Goal: Task Accomplishment & Management: Use online tool/utility

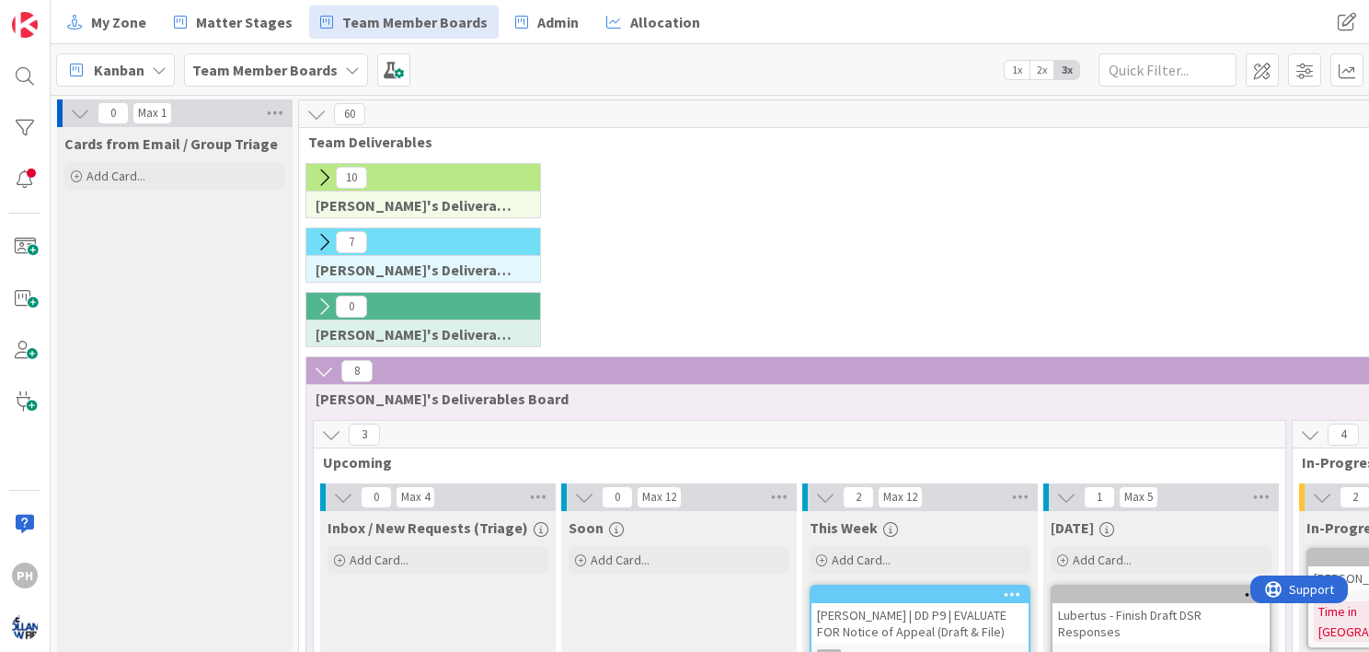
click at [326, 373] on icon at bounding box center [324, 371] width 20 height 20
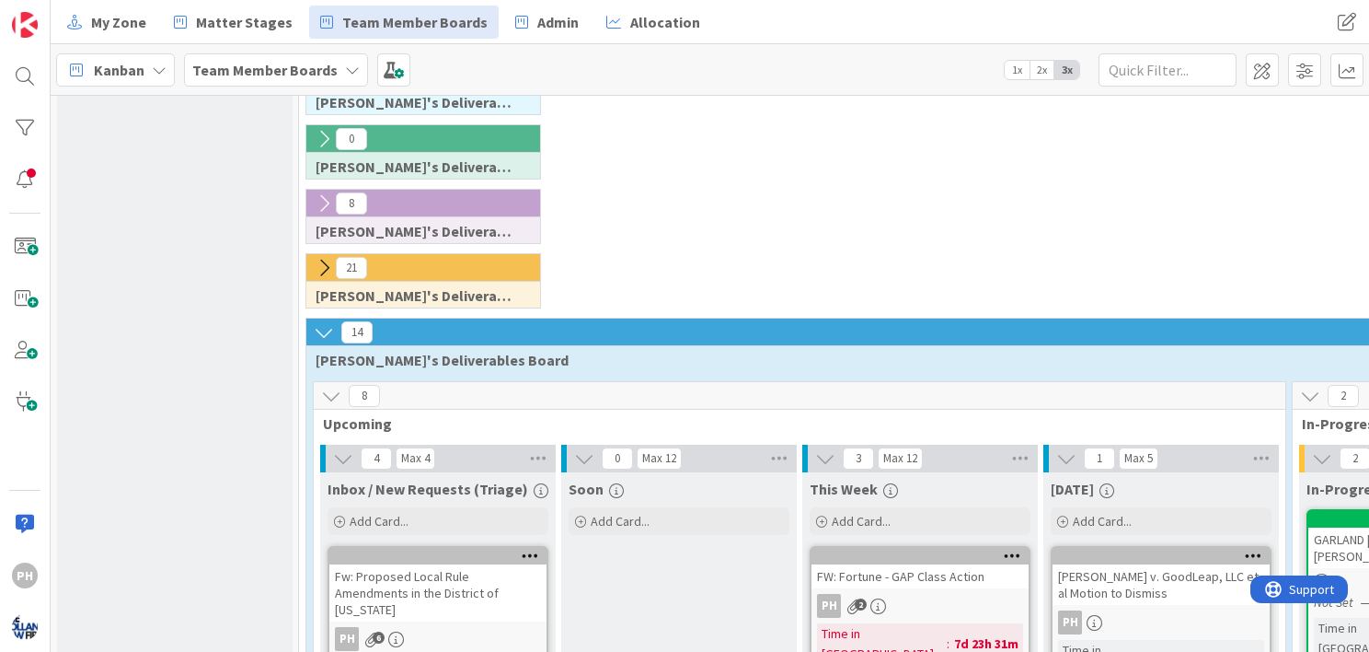
scroll to position [168, 0]
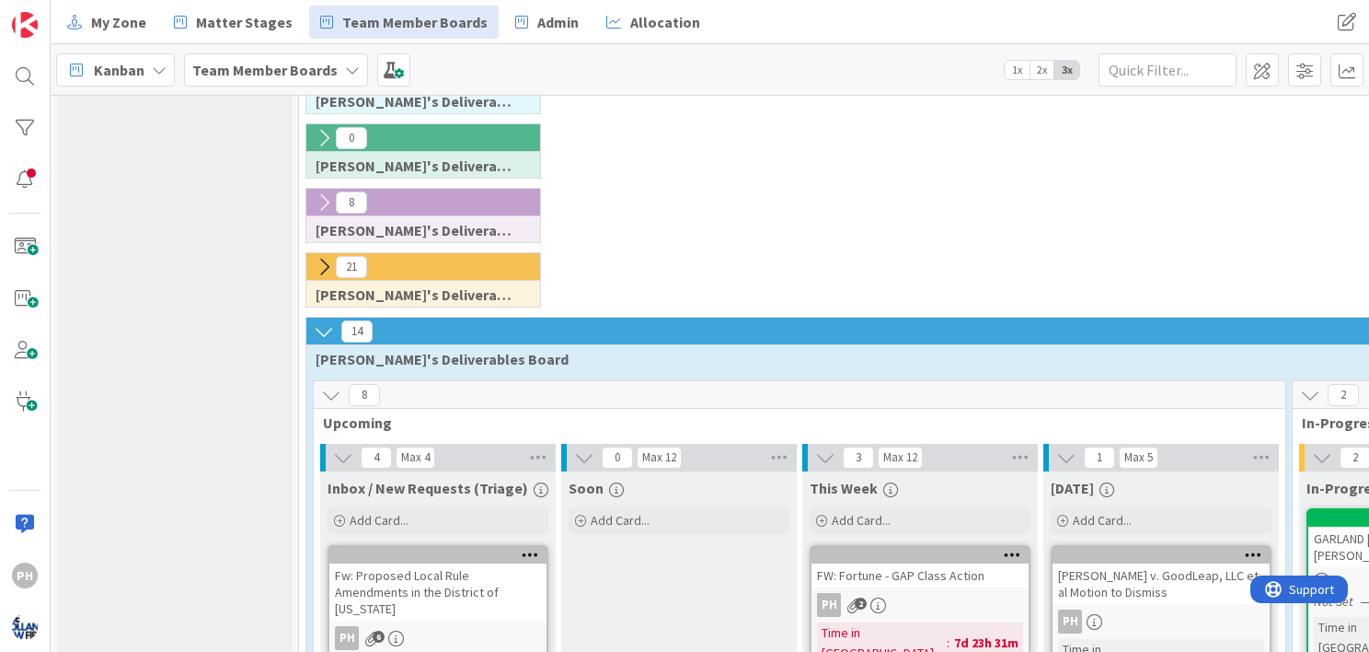
click at [327, 258] on icon at bounding box center [324, 267] width 20 height 20
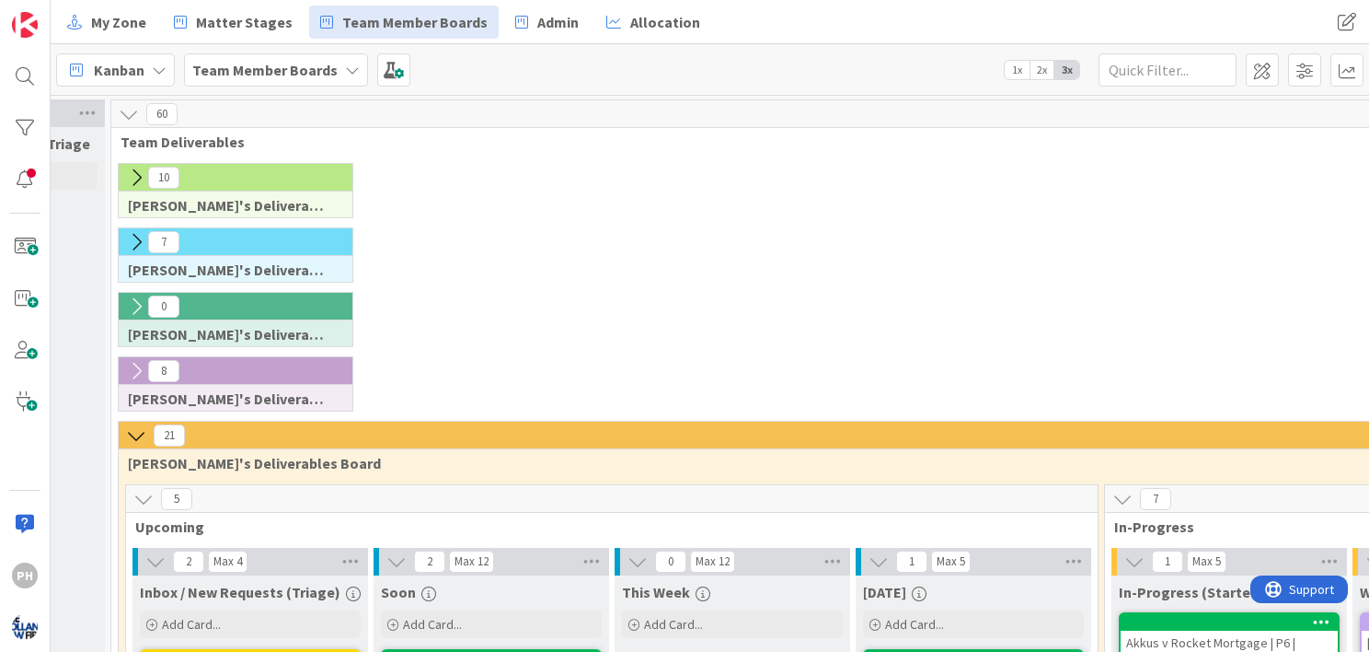
scroll to position [0, 0]
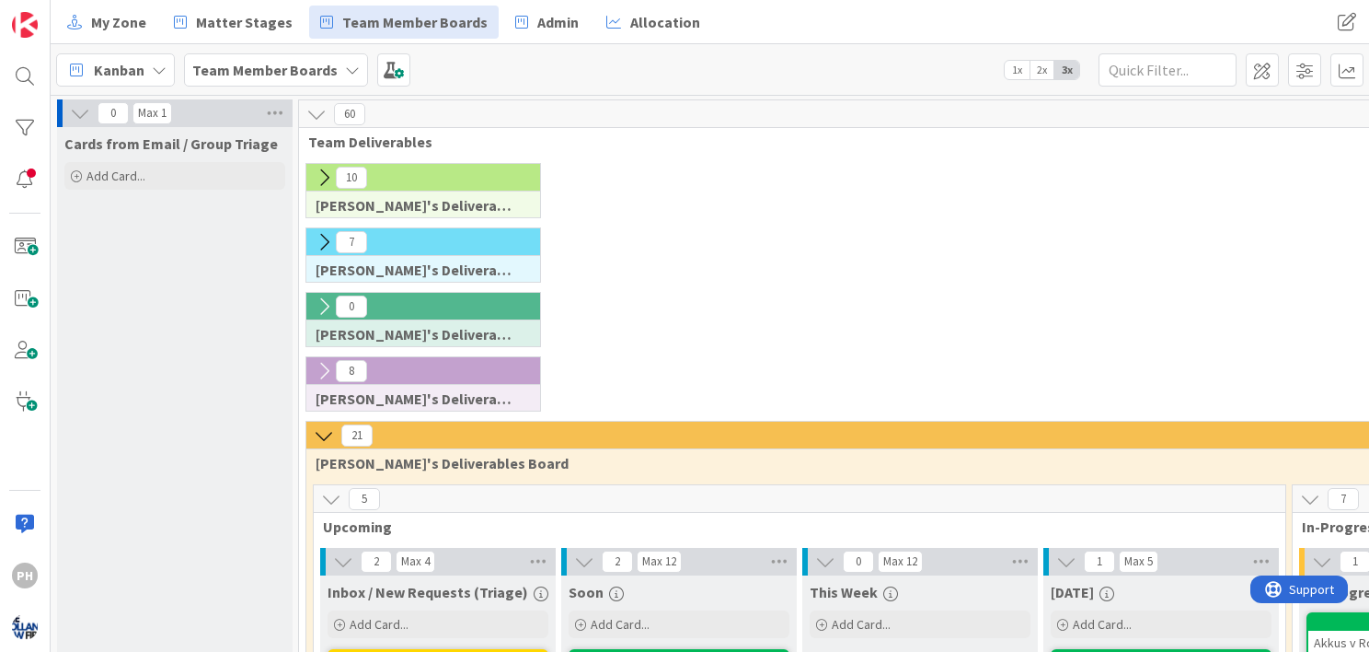
click at [317, 432] on icon at bounding box center [324, 435] width 20 height 20
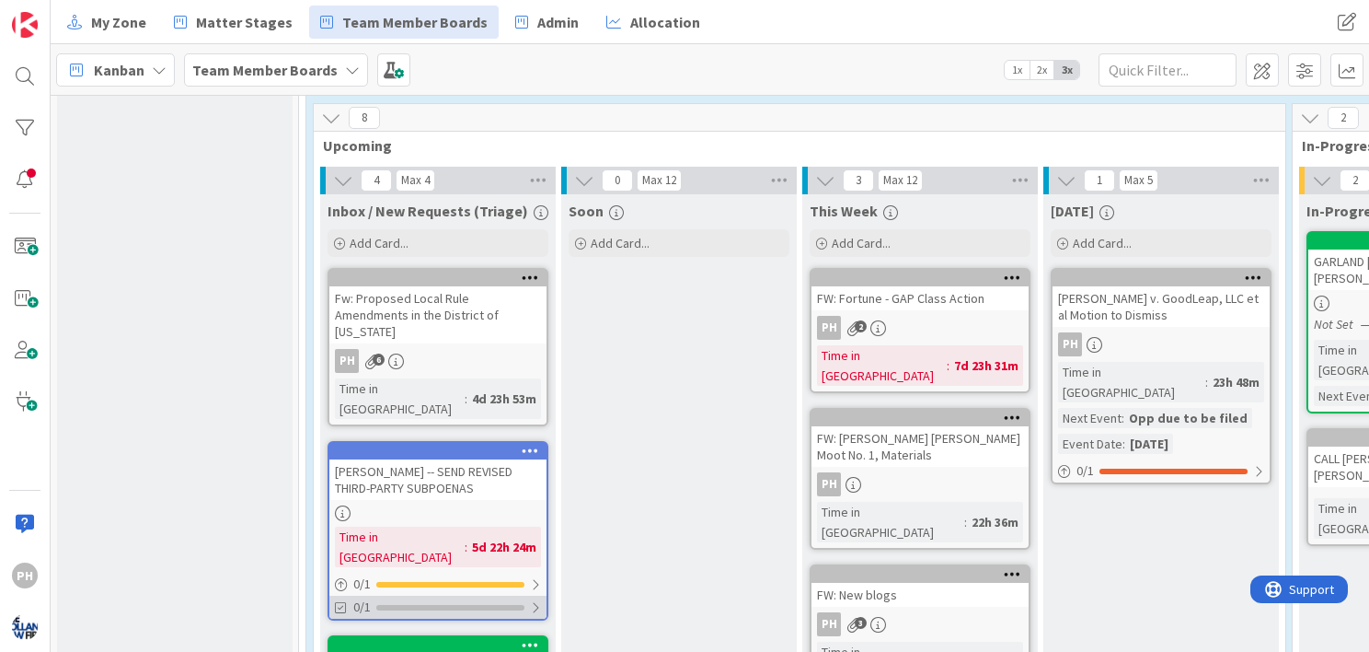
scroll to position [438, 0]
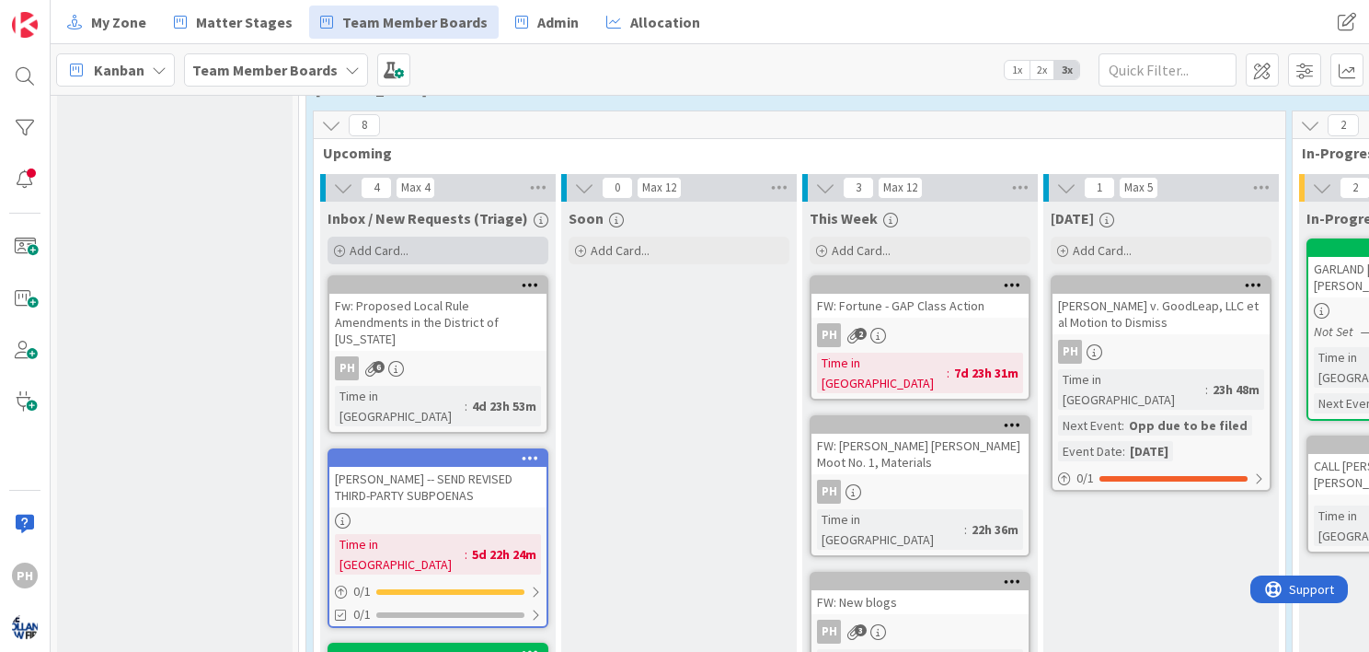
click at [337, 247] on icon at bounding box center [339, 251] width 11 height 11
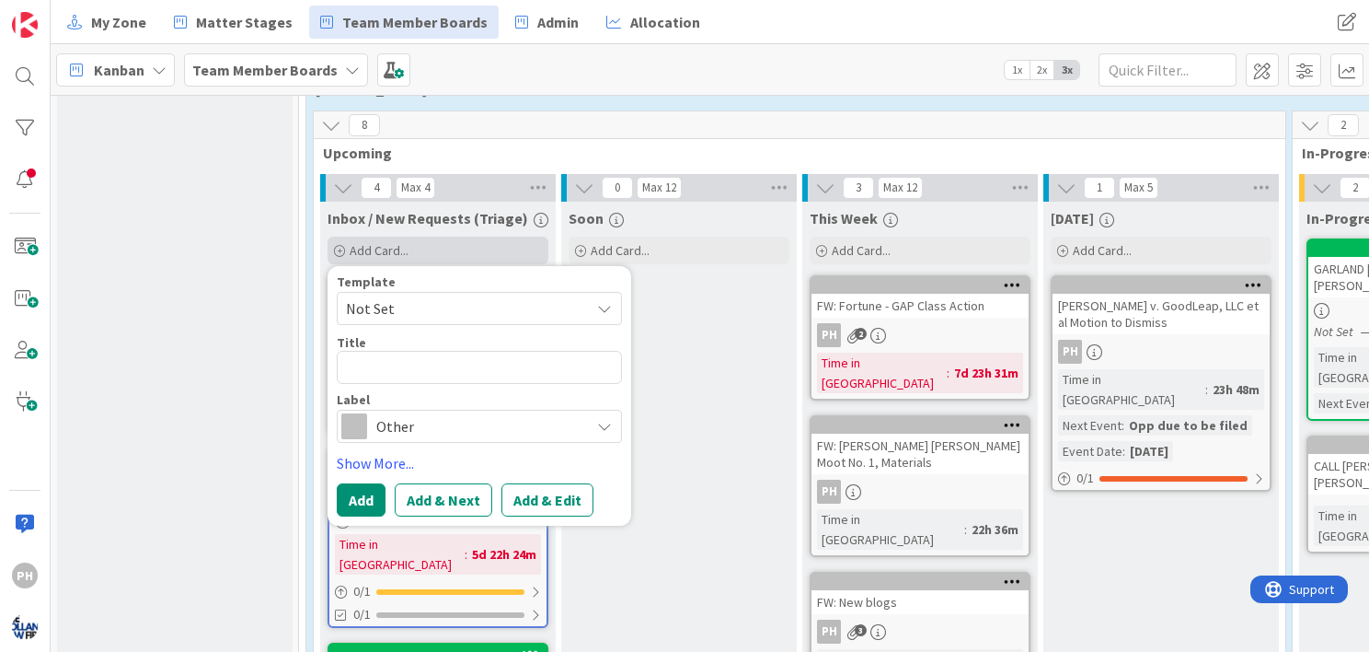
type textarea "x"
type textarea "J"
type textarea "x"
type textarea "Je"
type textarea "x"
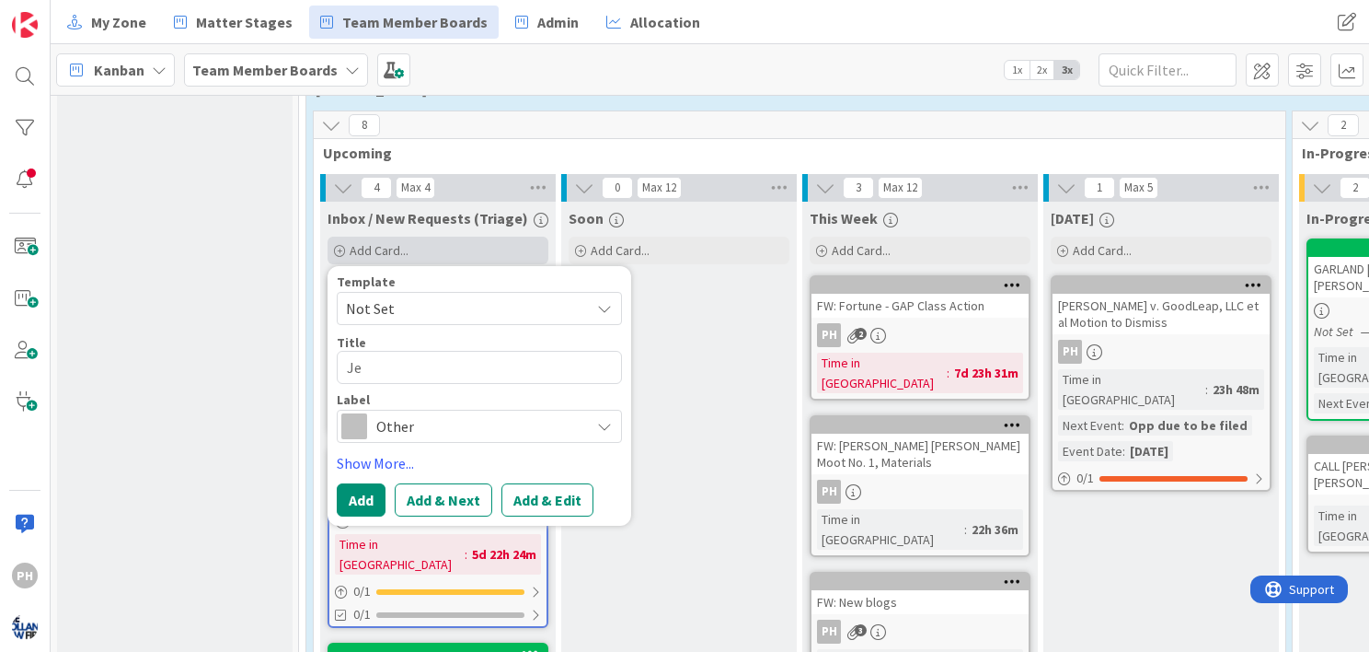
type textarea "[PERSON_NAME]"
type textarea "x"
type textarea "Jenn"
type textarea "x"
type textarea "Jenni"
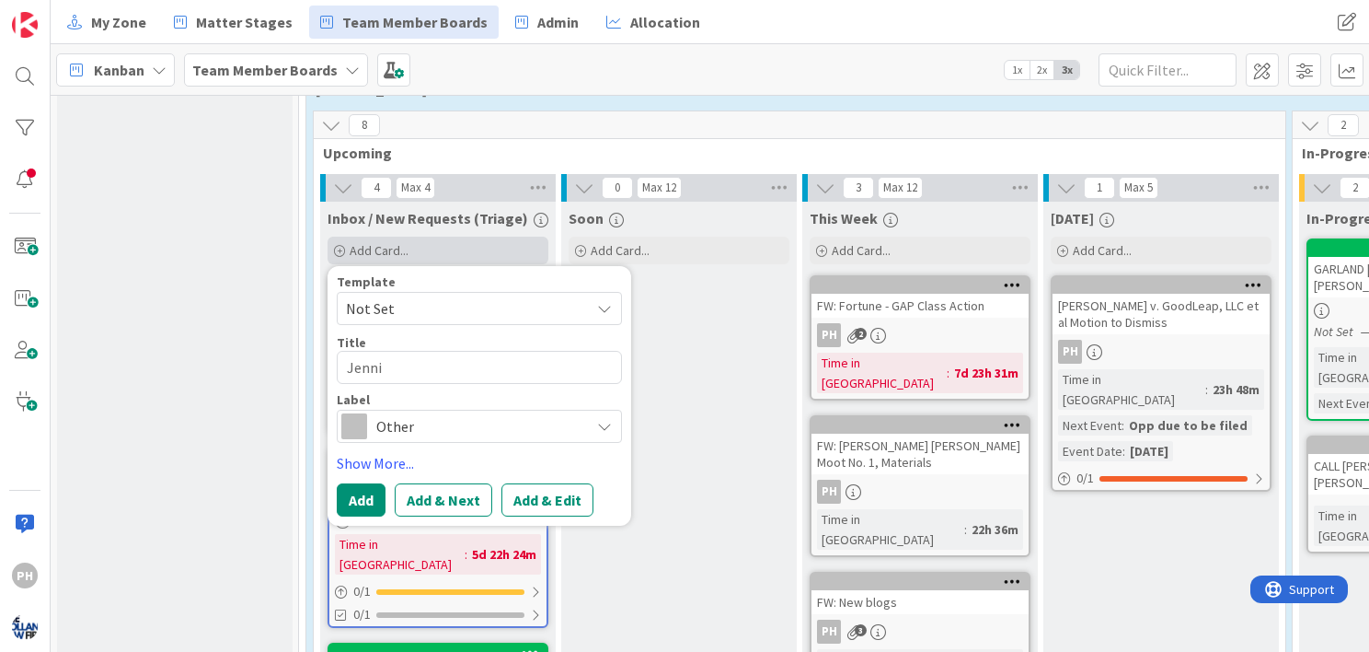
type textarea "x"
type textarea "[PERSON_NAME]"
type textarea "x"
type textarea "[PERSON_NAME]"
type textarea "x"
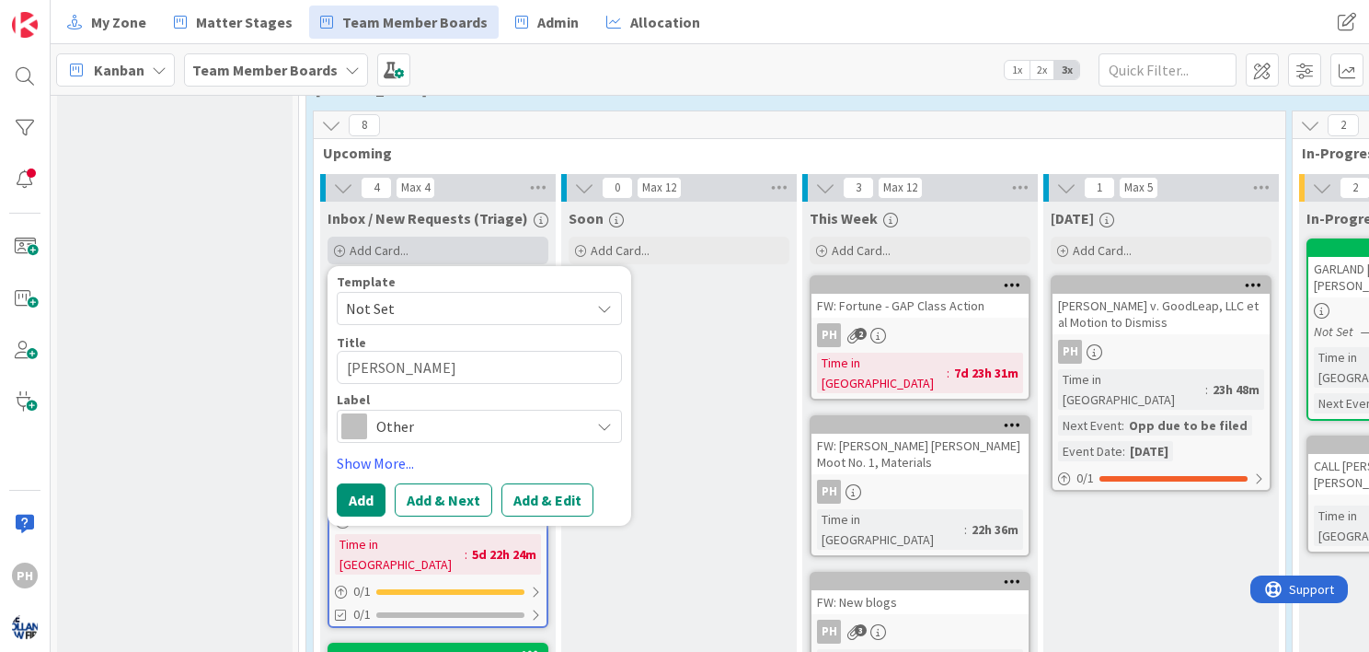
type textarea "[PERSON_NAME]"
type textarea "x"
type textarea "[PERSON_NAME]"
type textarea "x"
type textarea "[PERSON_NAME]"
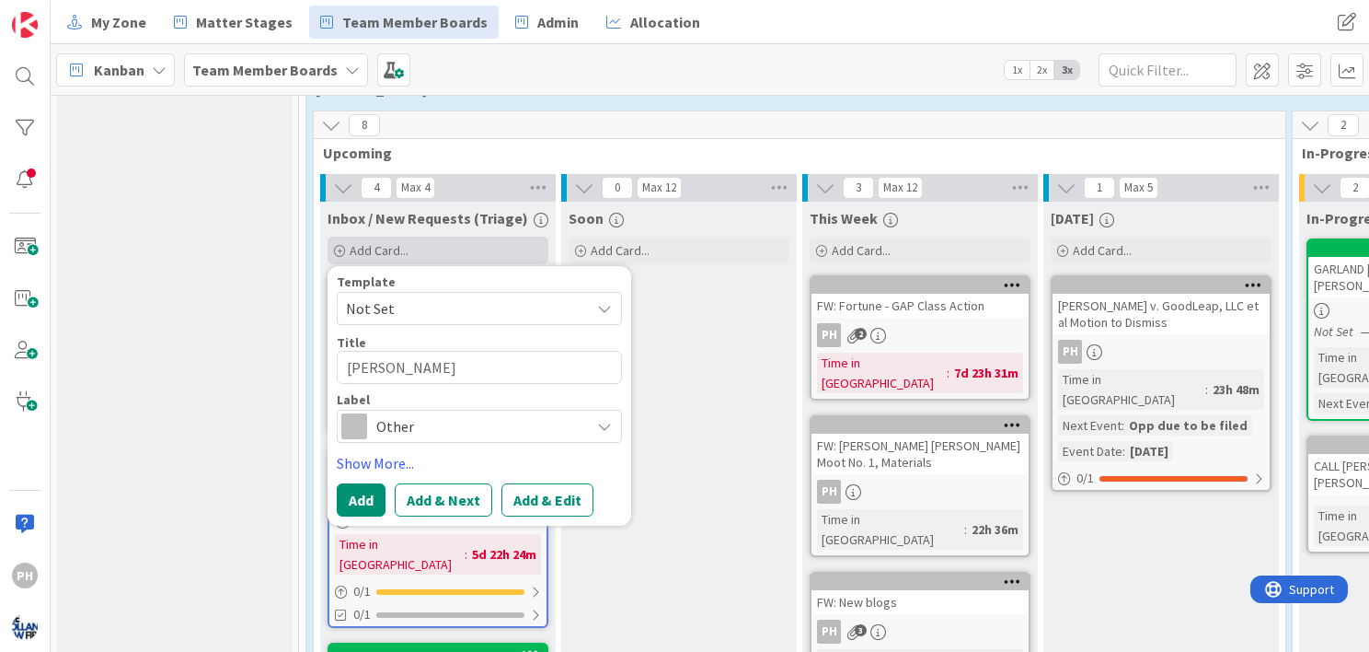
type textarea "x"
type textarea "[PERSON_NAME]"
type textarea "x"
type textarea "[PERSON_NAME]"
type textarea "x"
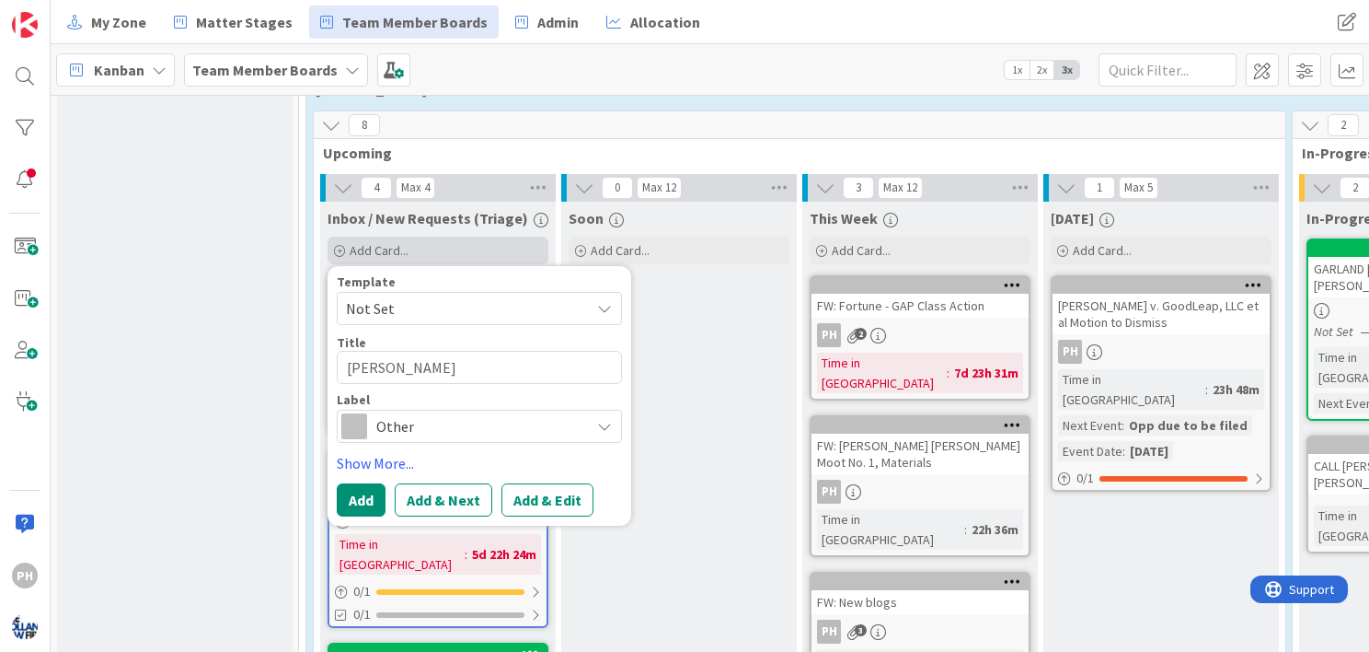
type textarea "[PERSON_NAME]"
type textarea "x"
type textarea "[PERSON_NAME]"
type textarea "x"
type textarea "[PERSON_NAME]"
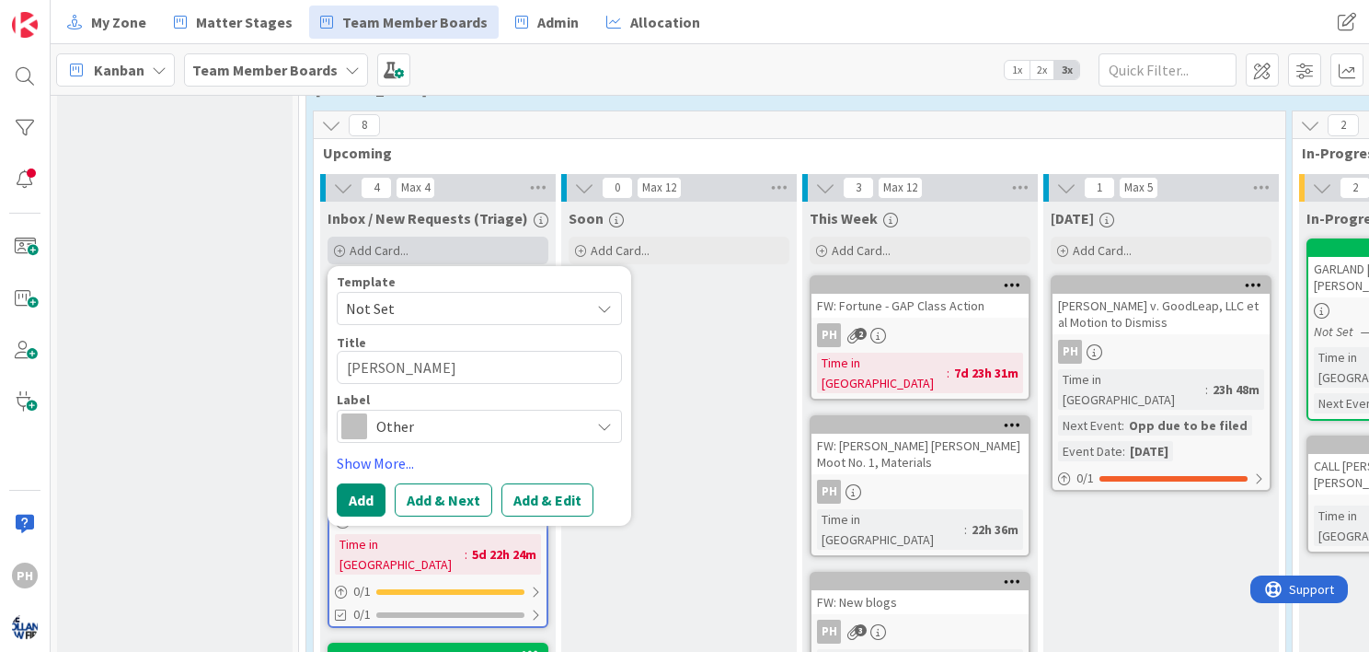
type textarea "x"
type textarea "[PERSON_NAME]"
type textarea "x"
type textarea "[PERSON_NAME] do"
type textarea "x"
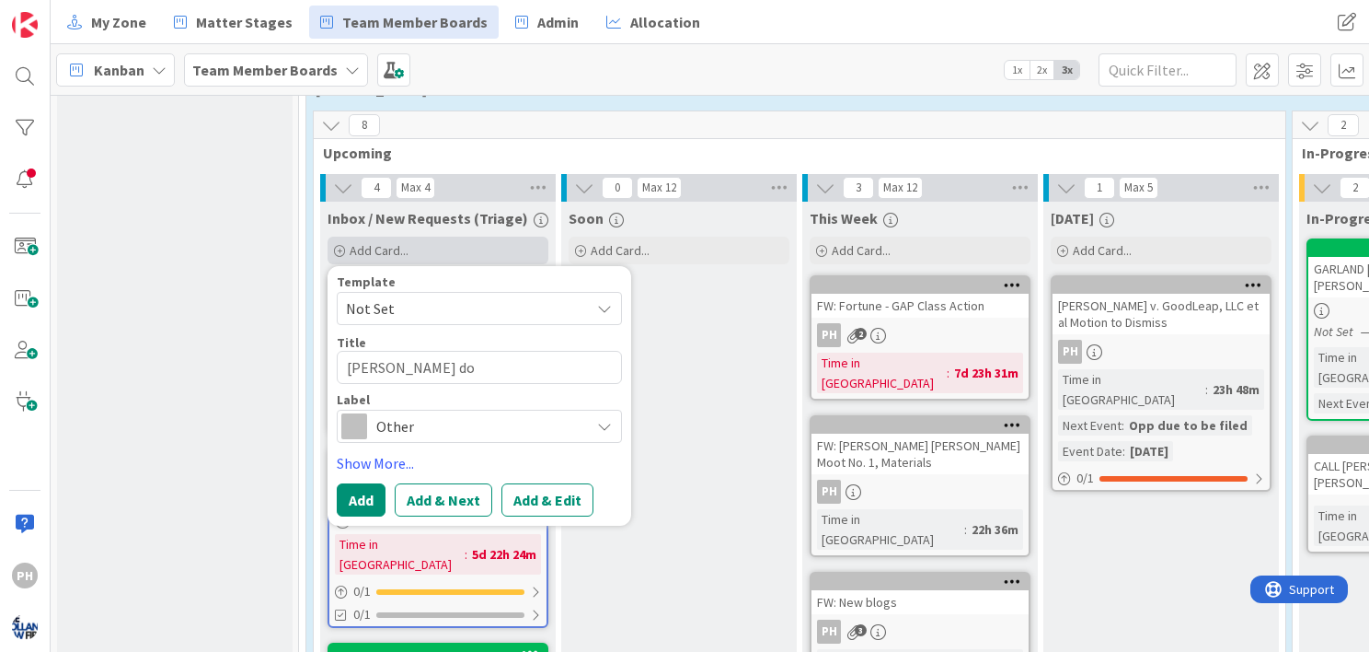
type textarea "[PERSON_NAME] doc"
type textarea "x"
type textarea "[PERSON_NAME] docs"
type textarea "x"
type textarea "[PERSON_NAME] docs r"
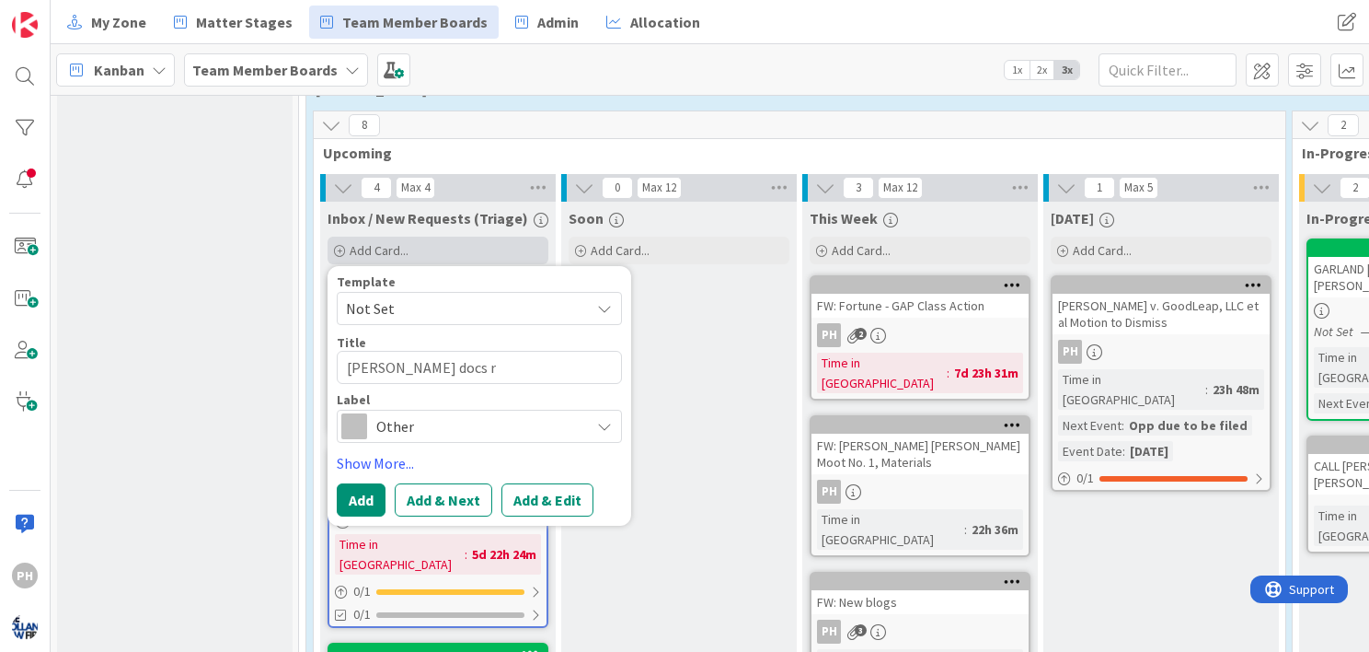
type textarea "x"
type textarea "[PERSON_NAME] docs re"
type textarea "x"
type textarea "[PERSON_NAME] docs rev"
type textarea "x"
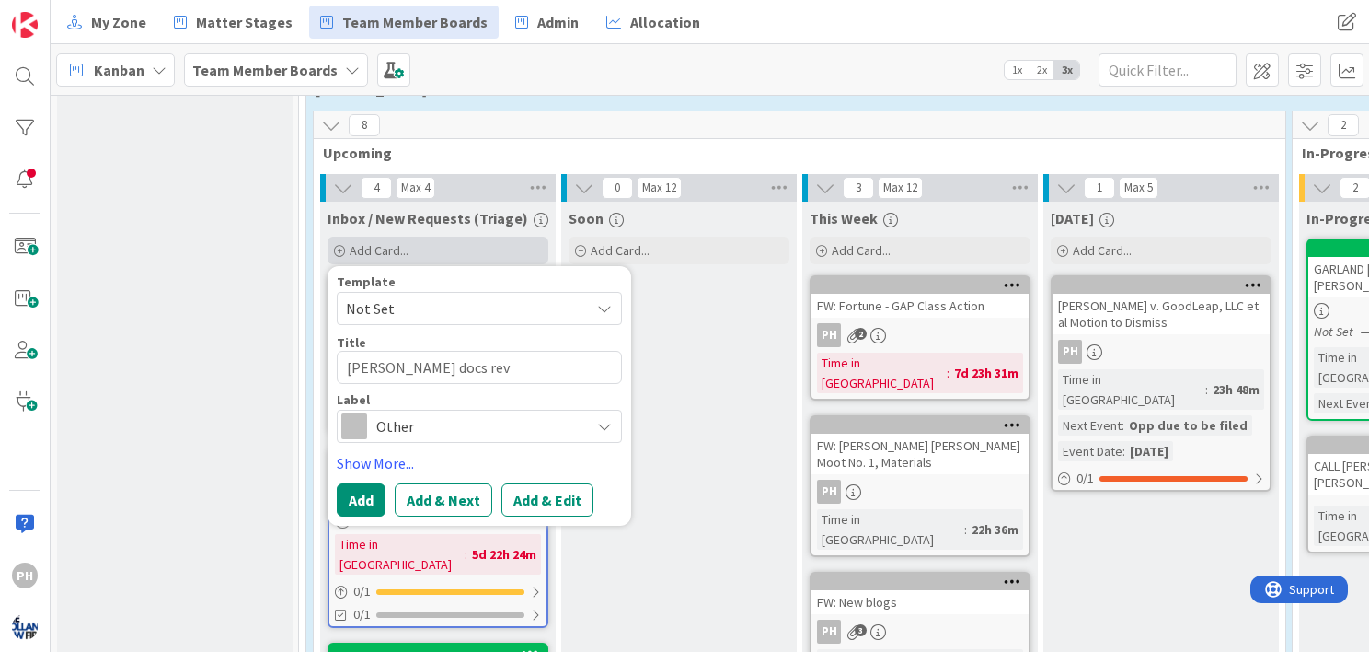
type textarea "[PERSON_NAME] docs revi"
type textarea "x"
type textarea "[PERSON_NAME] docs revie"
type textarea "x"
type textarea "[PERSON_NAME] docs review"
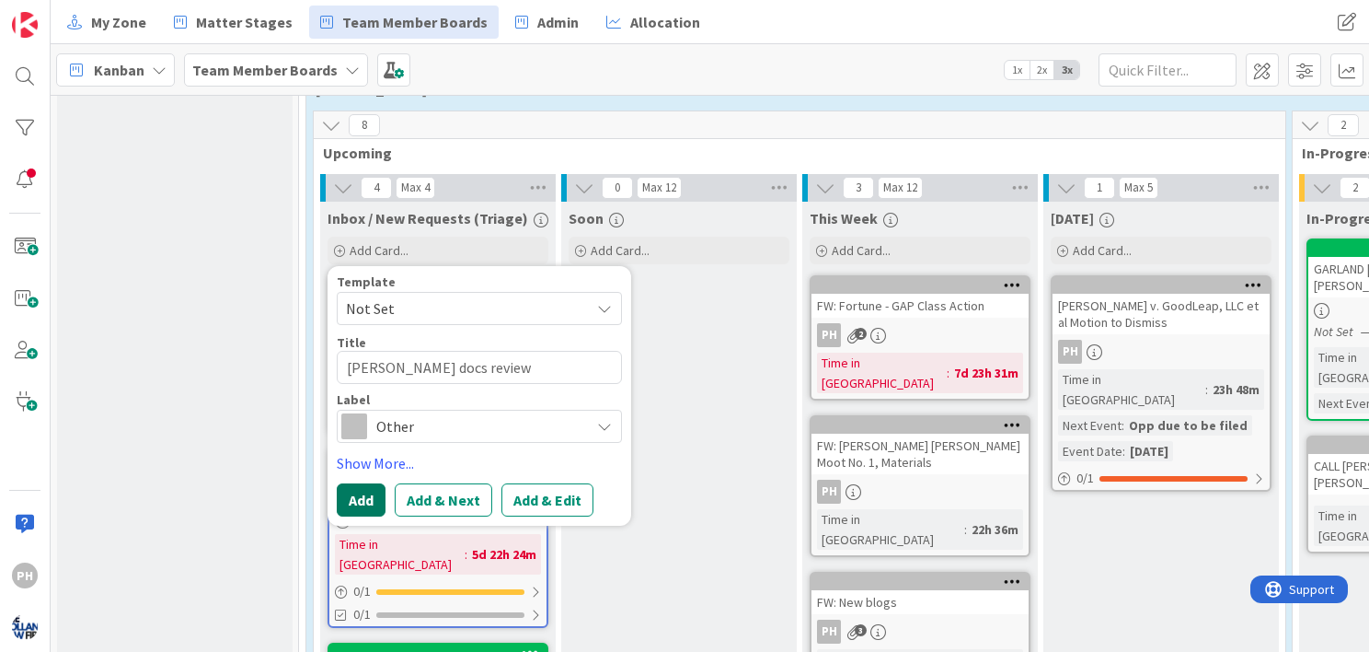
click at [361, 490] on button "Add" at bounding box center [361, 499] width 49 height 33
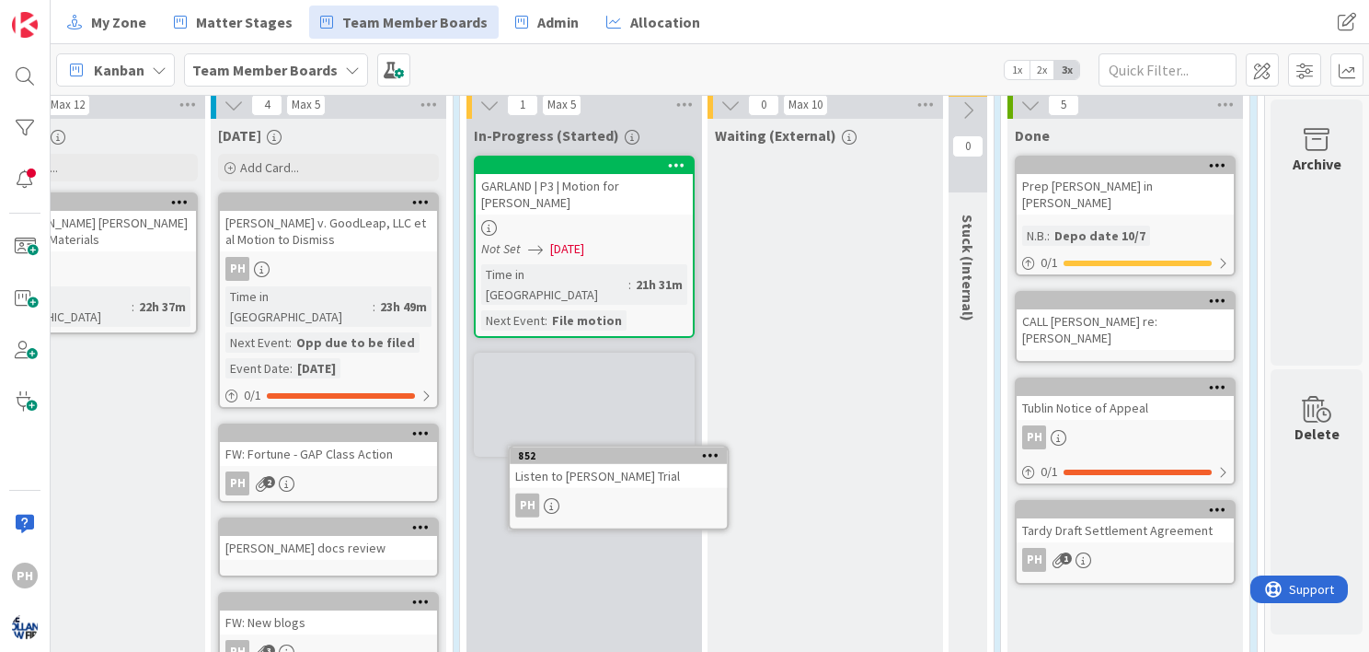
scroll to position [528, 845]
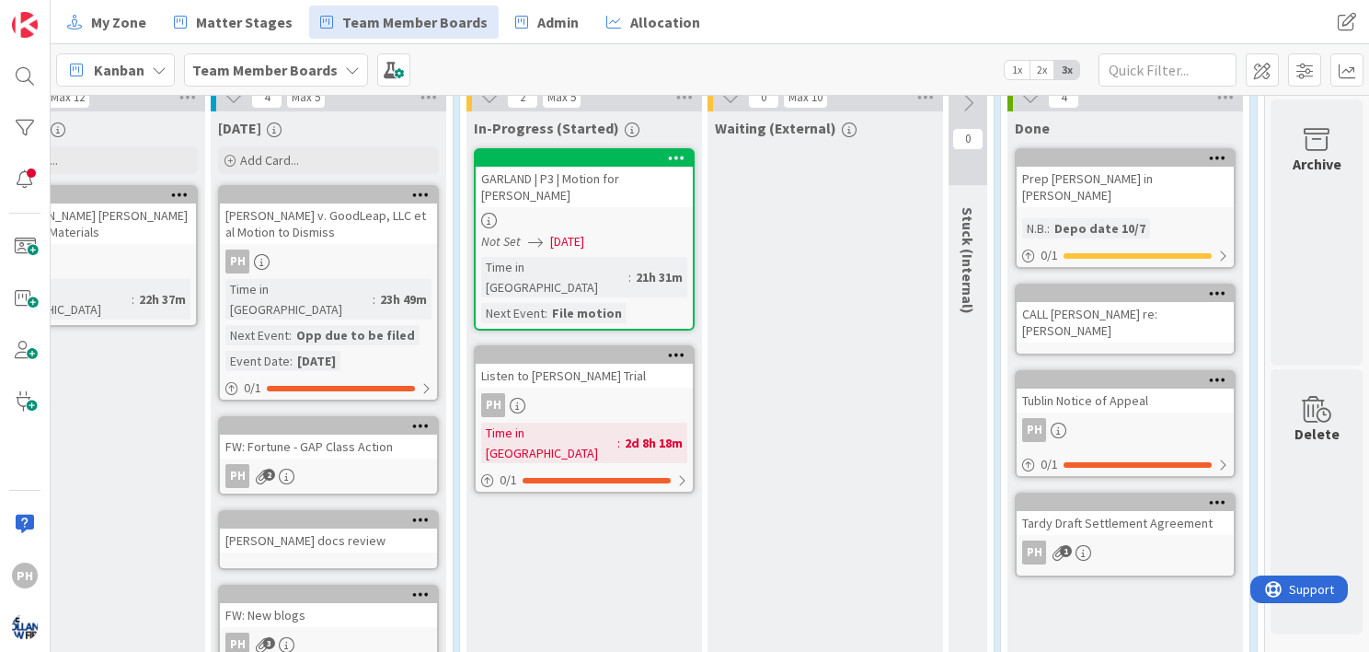
click at [548, 363] on div "Listen to [PERSON_NAME] Trial" at bounding box center [584, 375] width 217 height 24
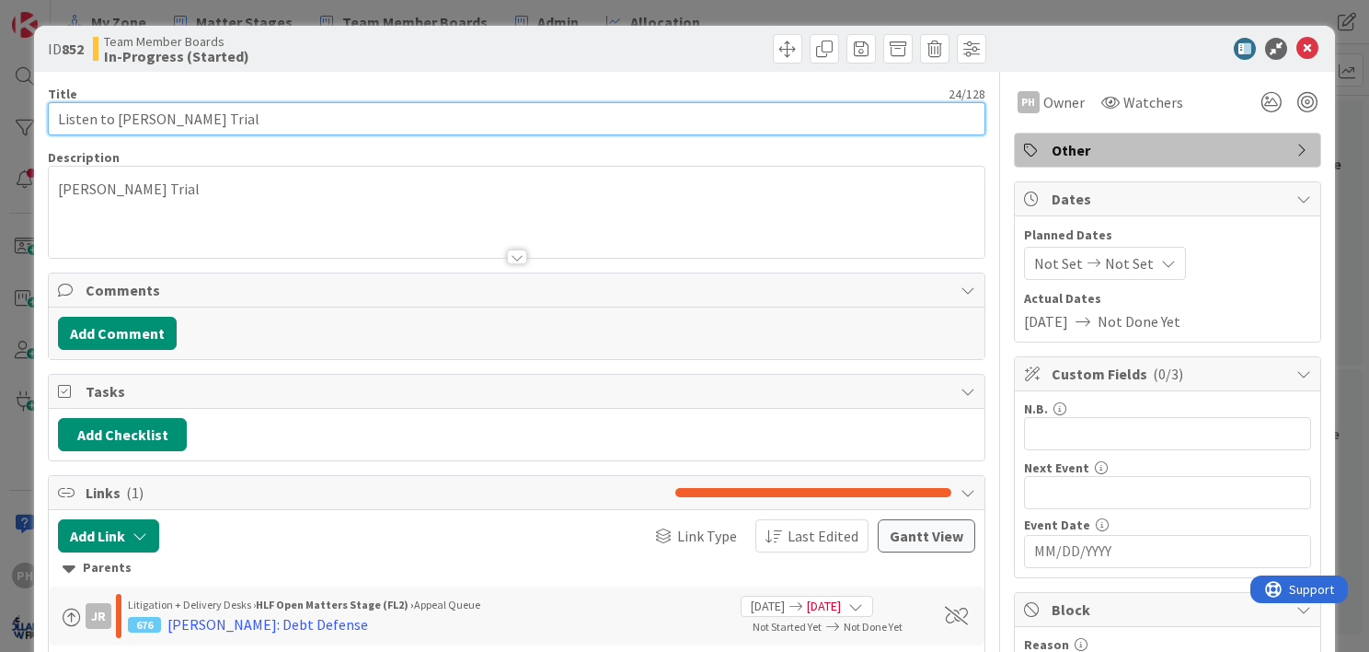
drag, startPoint x: 217, startPoint y: 113, endPoint x: 33, endPoint y: 125, distance: 184.4
click at [33, 125] on div "ID 852 Team Member Boards In-Progress (Started) Title 24 / 128 Listen to [PERSO…" at bounding box center [684, 326] width 1369 height 652
type input "[PERSON_NAME] decide on [PERSON_NAME] appeal / try to settle"
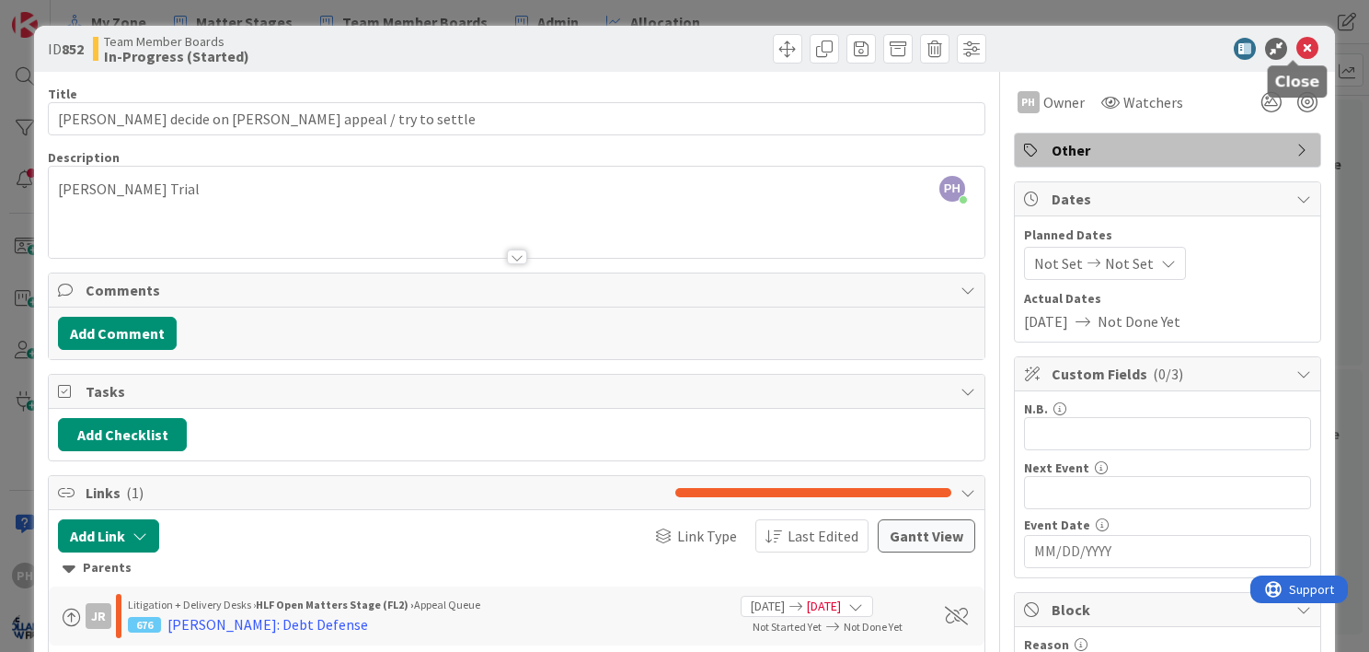
click at [1297, 44] on icon at bounding box center [1308, 49] width 22 height 22
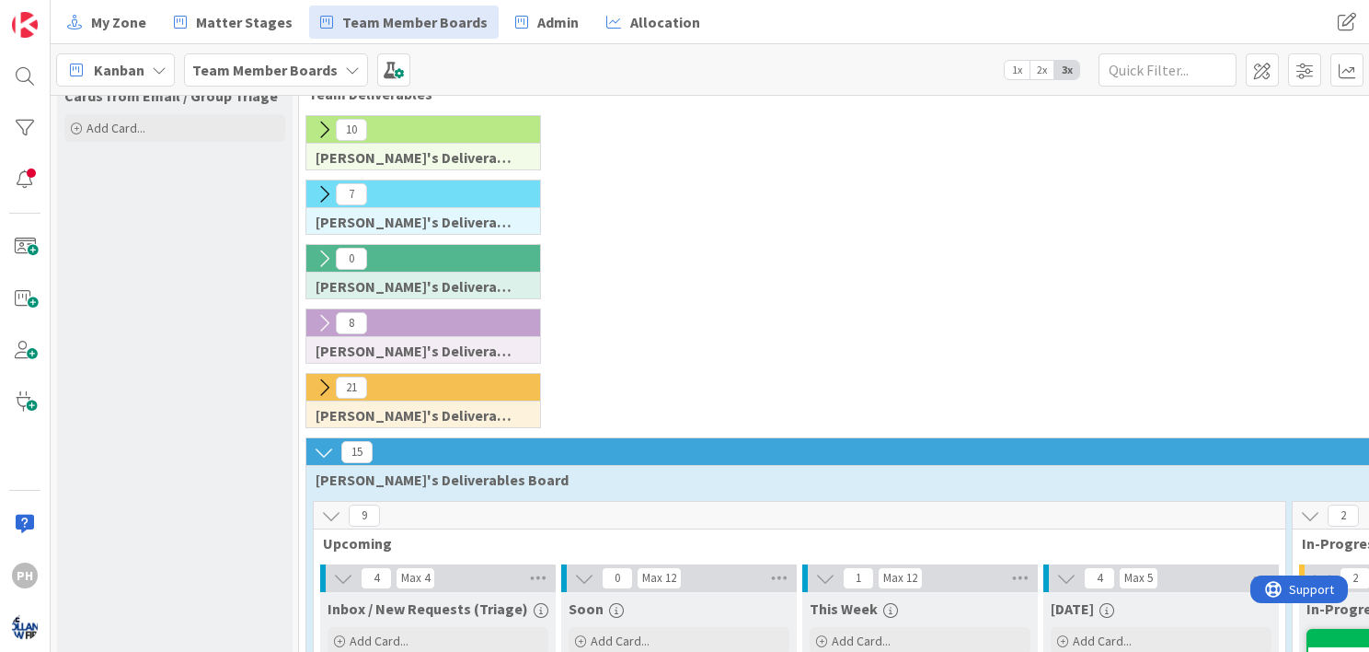
scroll to position [64, 0]
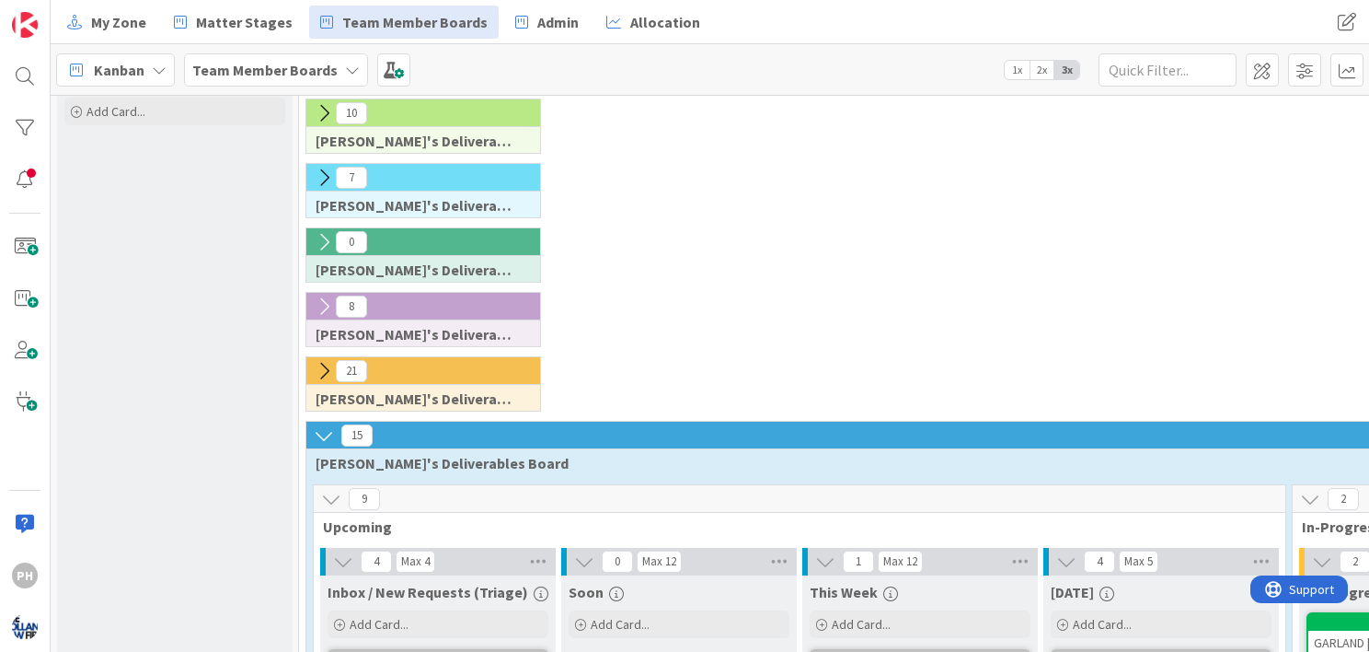
click at [324, 430] on icon at bounding box center [324, 435] width 20 height 20
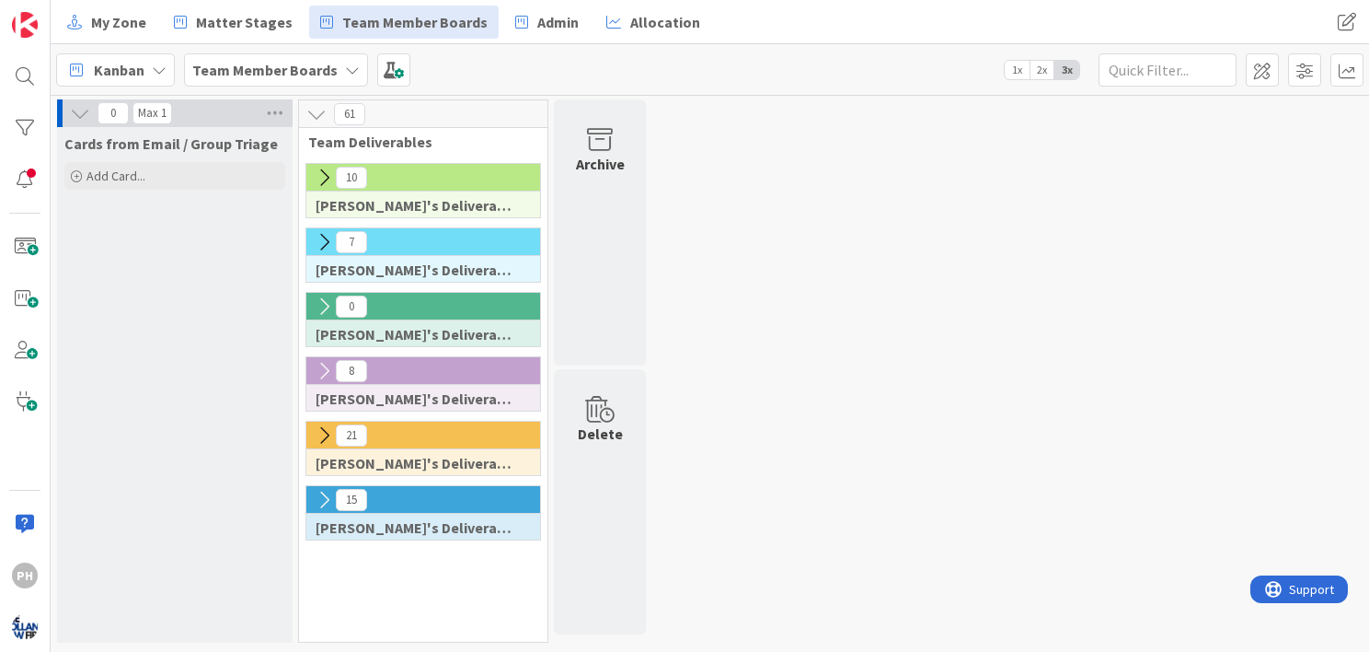
scroll to position [0, 0]
click at [329, 239] on icon at bounding box center [324, 242] width 20 height 20
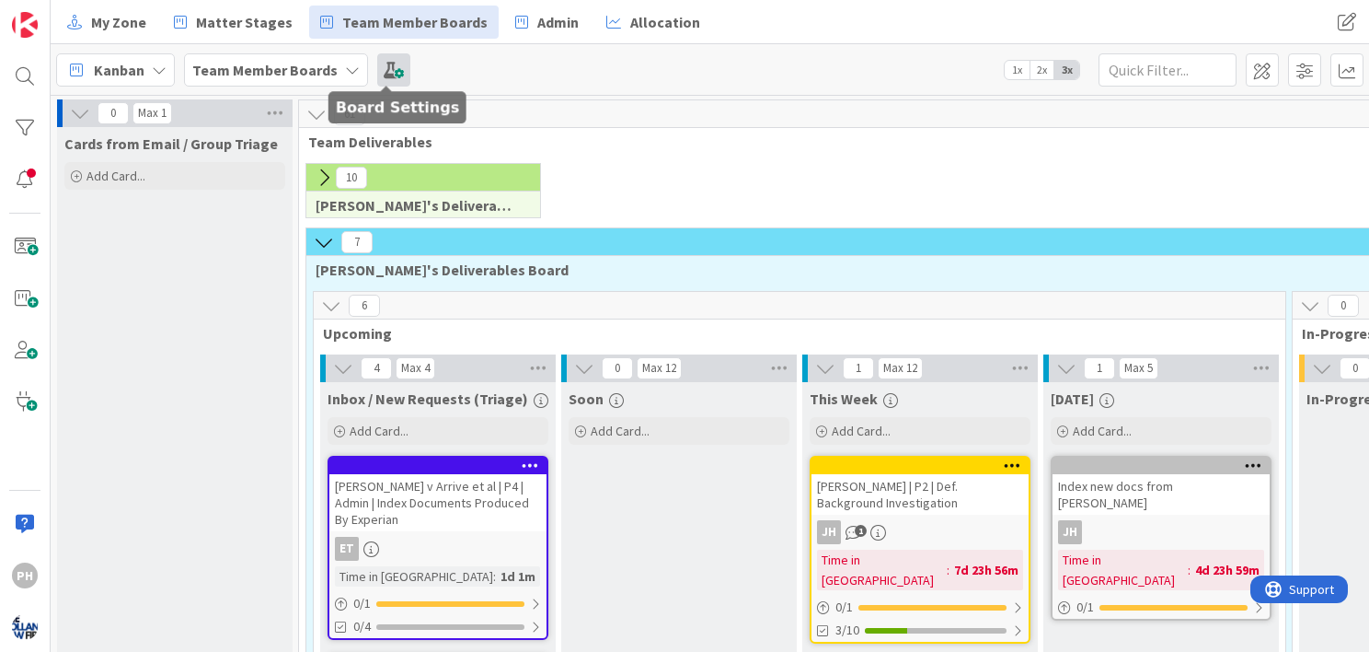
click at [380, 69] on span at bounding box center [393, 69] width 33 height 33
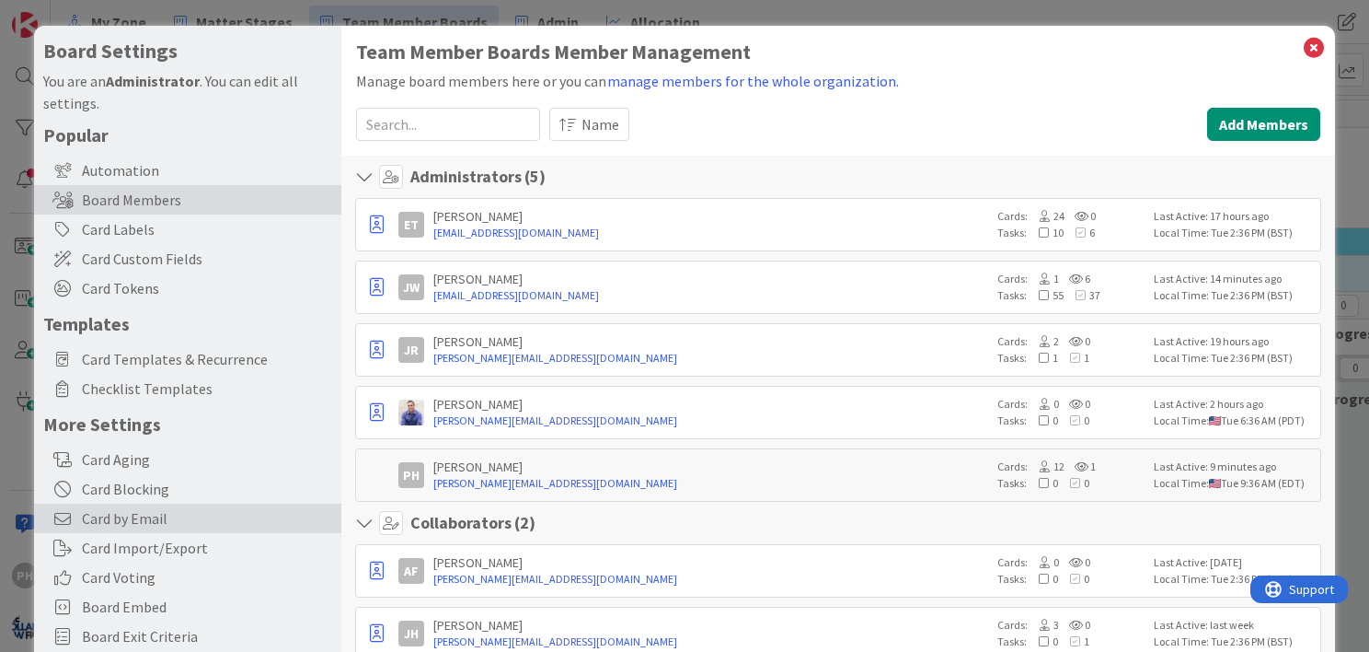
click at [101, 515] on span "Card by Email" at bounding box center [207, 518] width 250 height 22
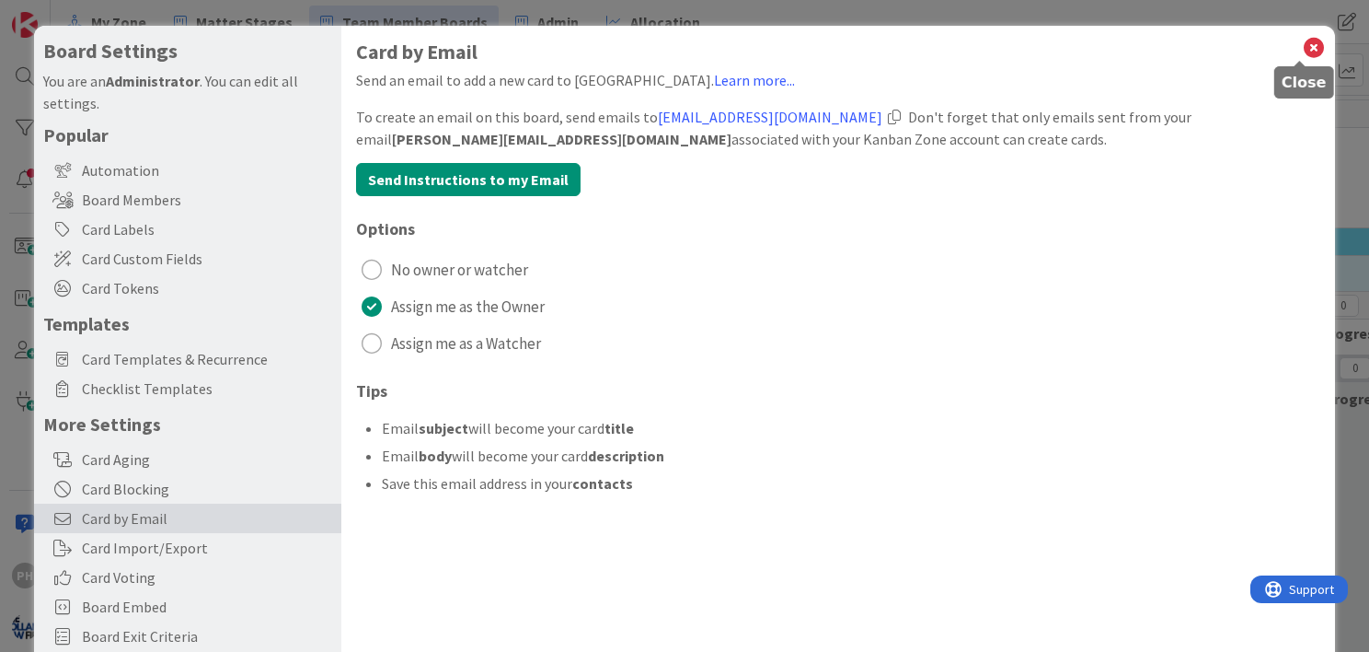
click at [1302, 49] on icon at bounding box center [1314, 48] width 24 height 26
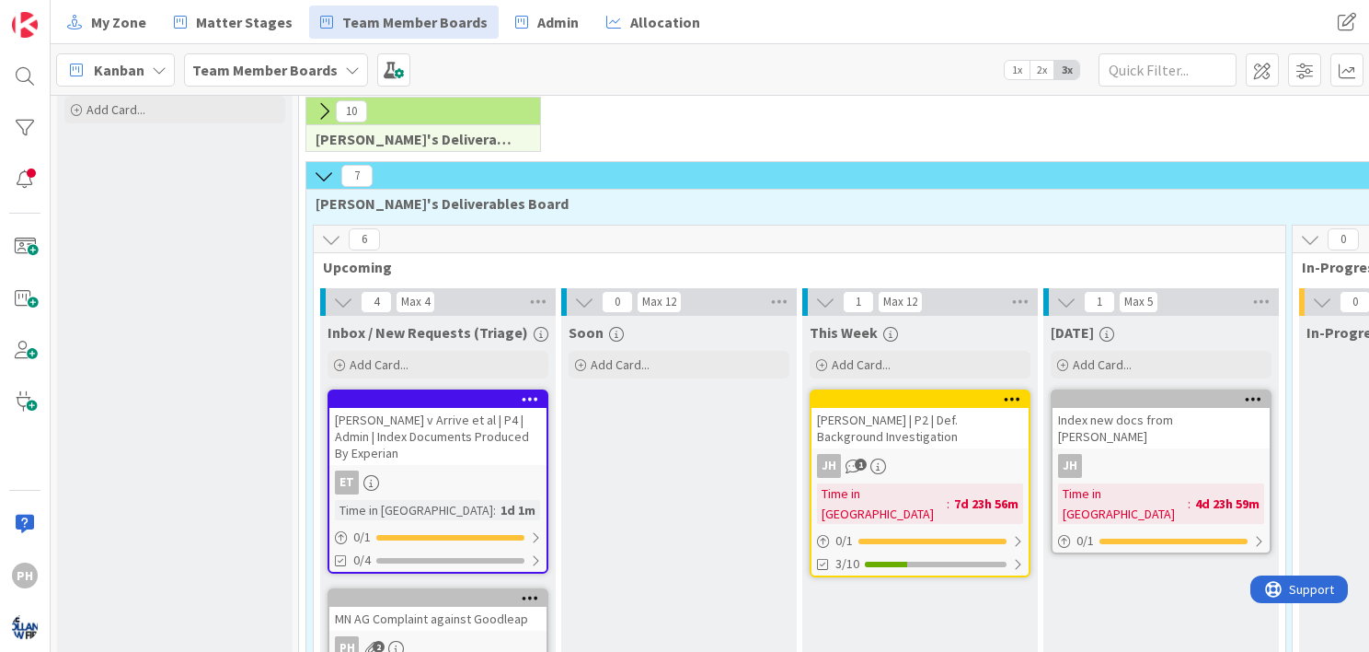
scroll to position [66, 0]
click at [326, 109] on icon at bounding box center [324, 111] width 20 height 20
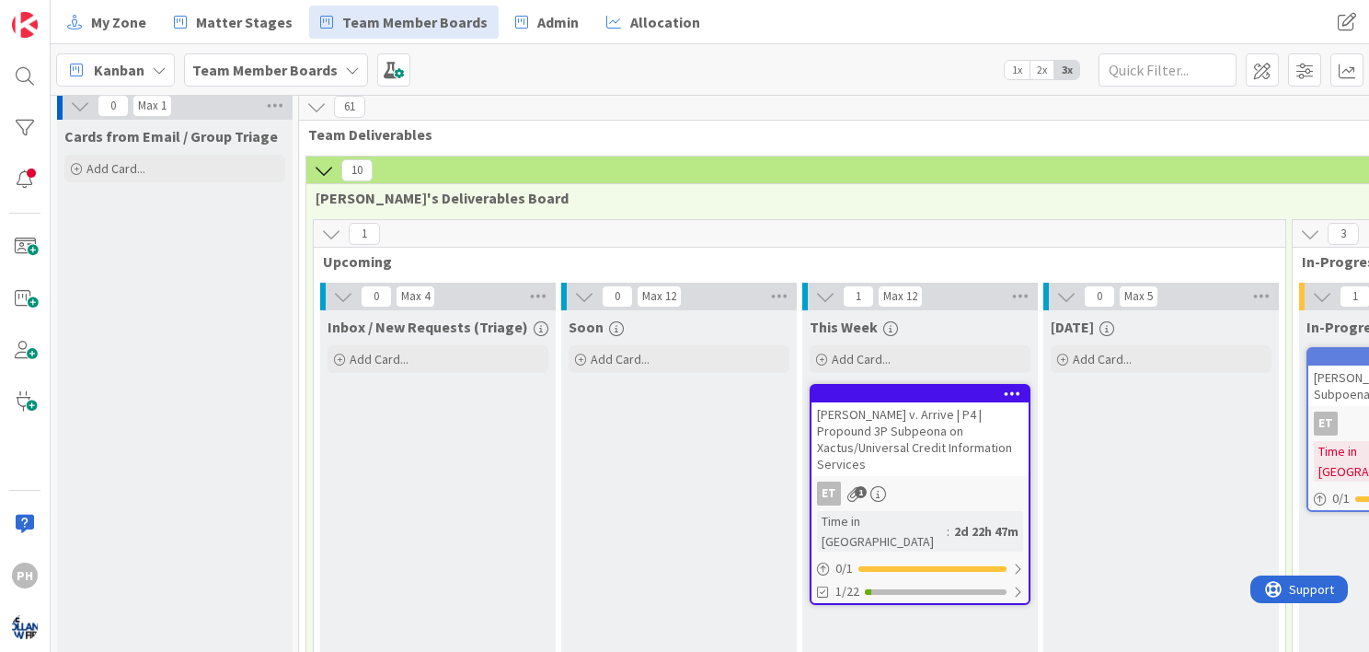
scroll to position [0, 0]
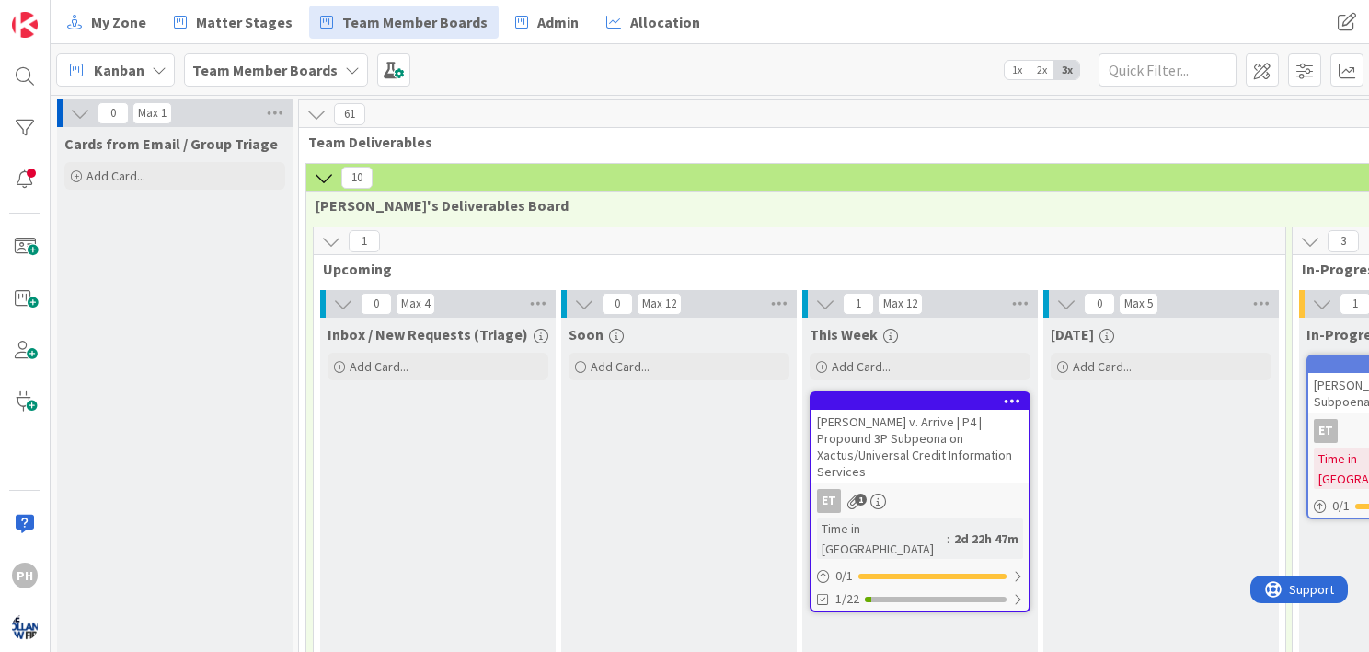
click at [327, 172] on icon at bounding box center [324, 177] width 20 height 20
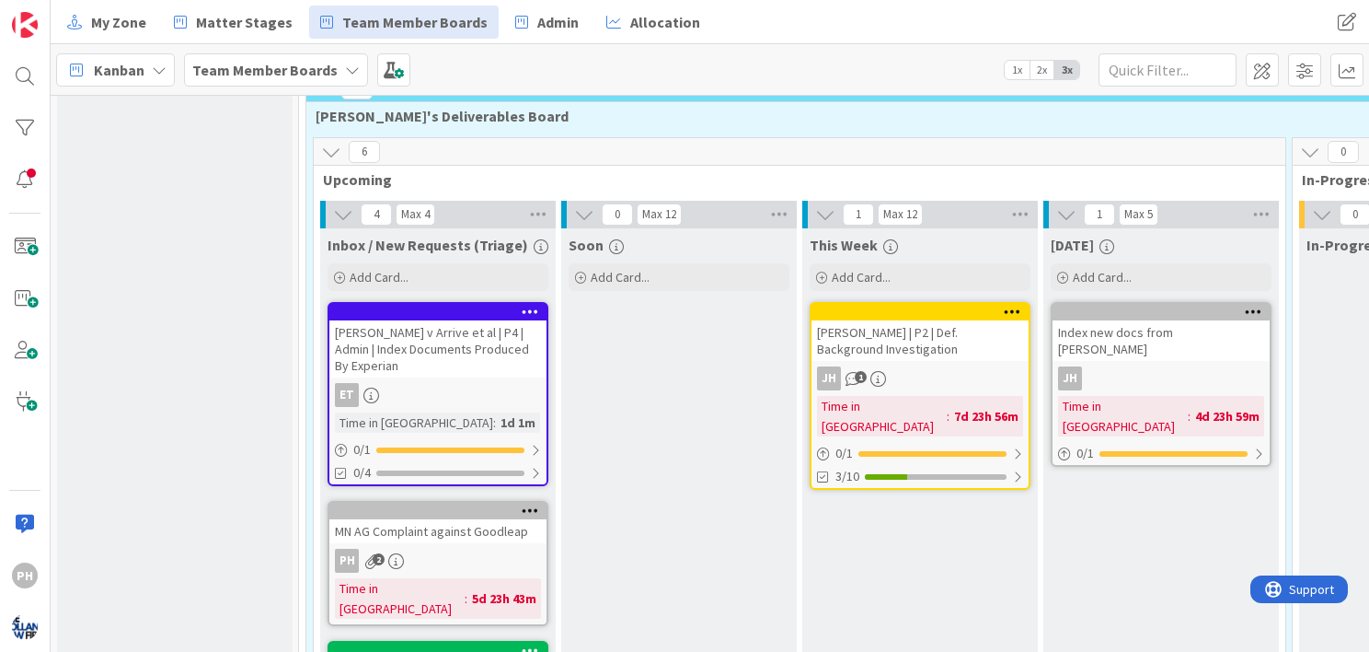
scroll to position [154, 0]
click at [333, 145] on icon at bounding box center [331, 152] width 20 height 20
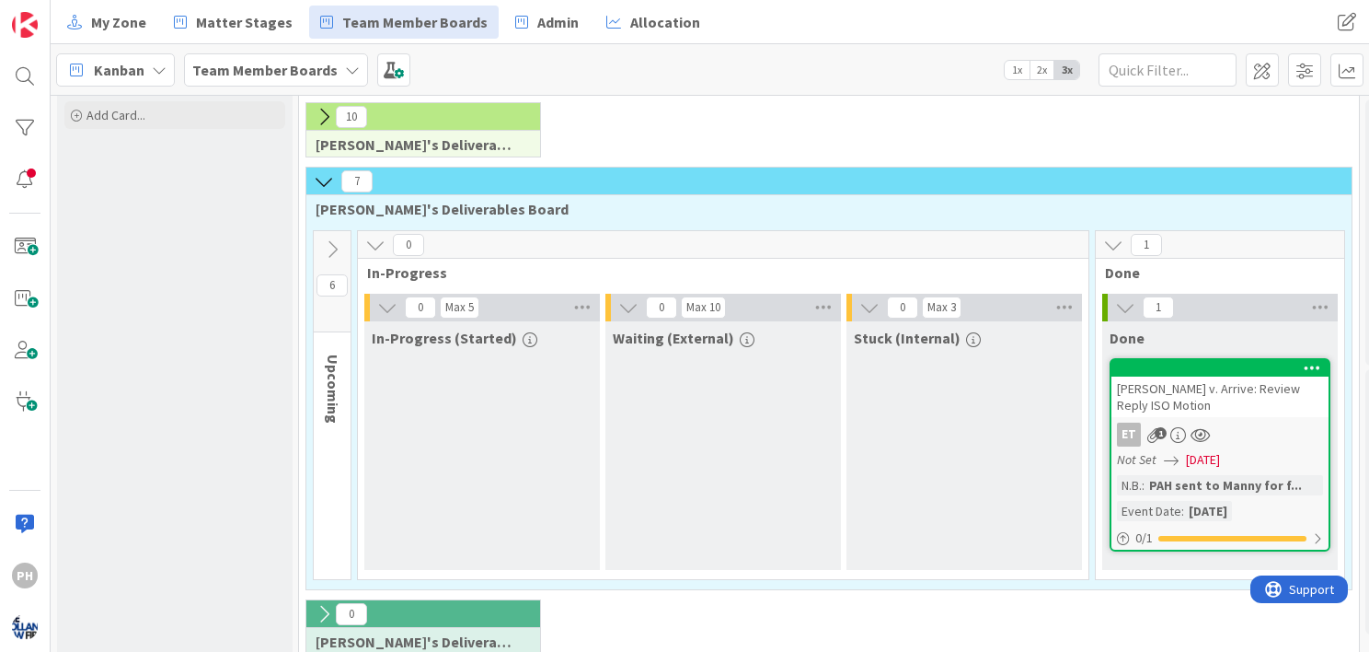
scroll to position [59, 0]
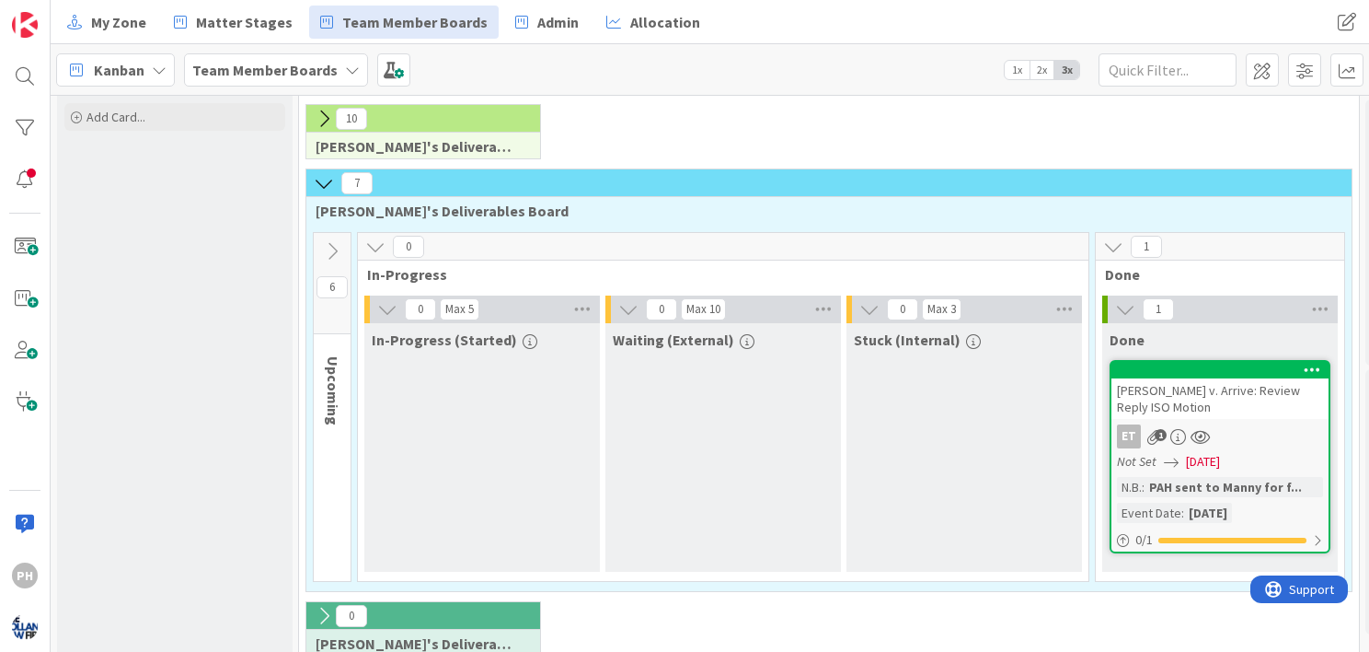
click at [320, 177] on icon at bounding box center [324, 183] width 20 height 20
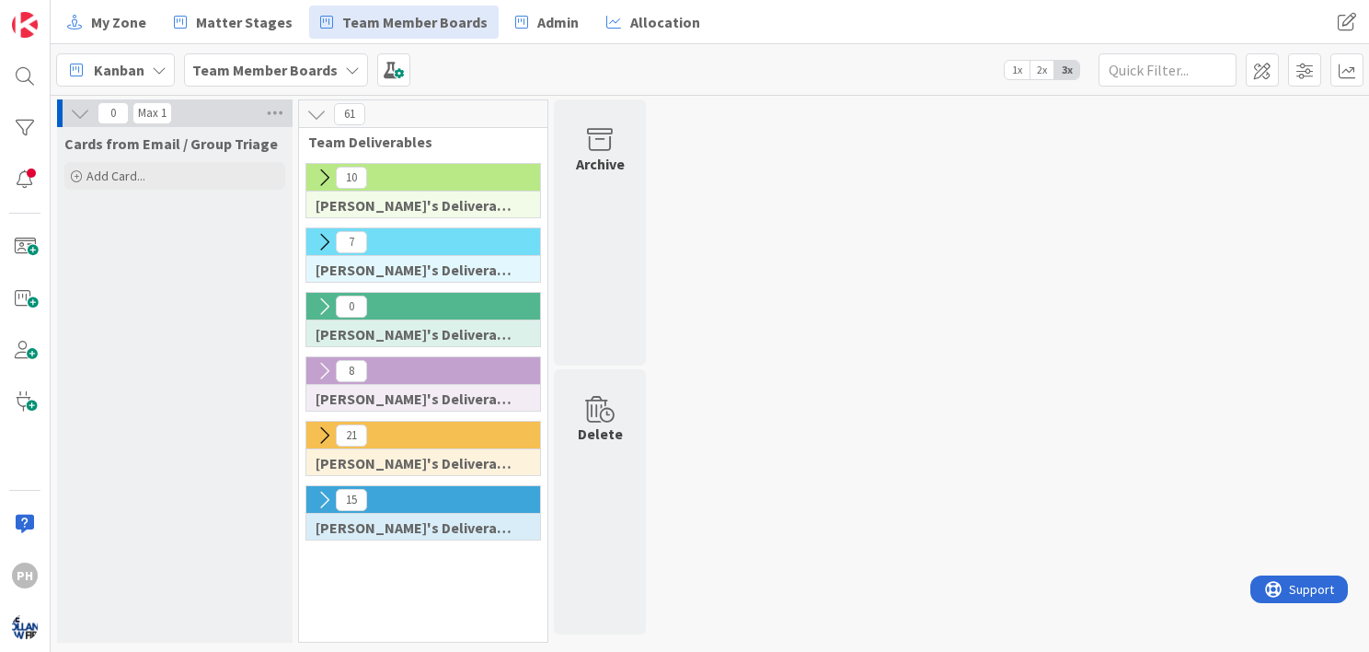
scroll to position [0, 0]
click at [325, 361] on icon at bounding box center [324, 371] width 20 height 20
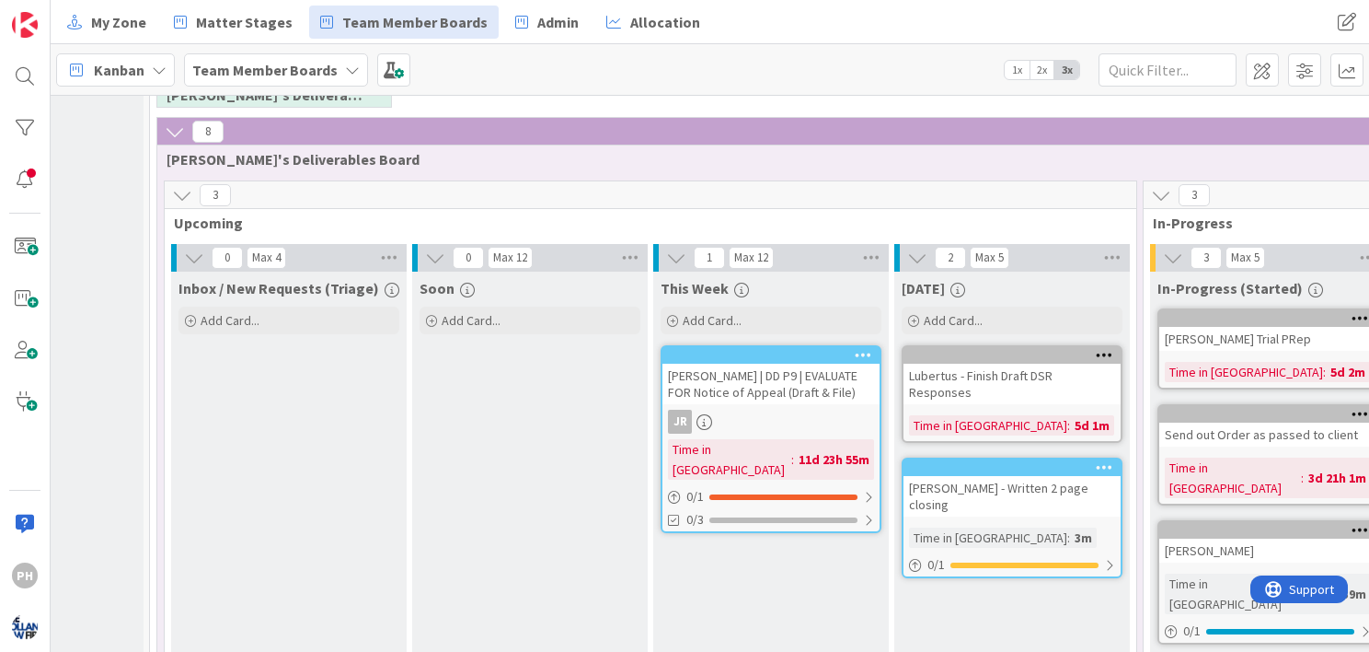
scroll to position [238, 149]
click at [171, 126] on icon at bounding box center [175, 132] width 20 height 20
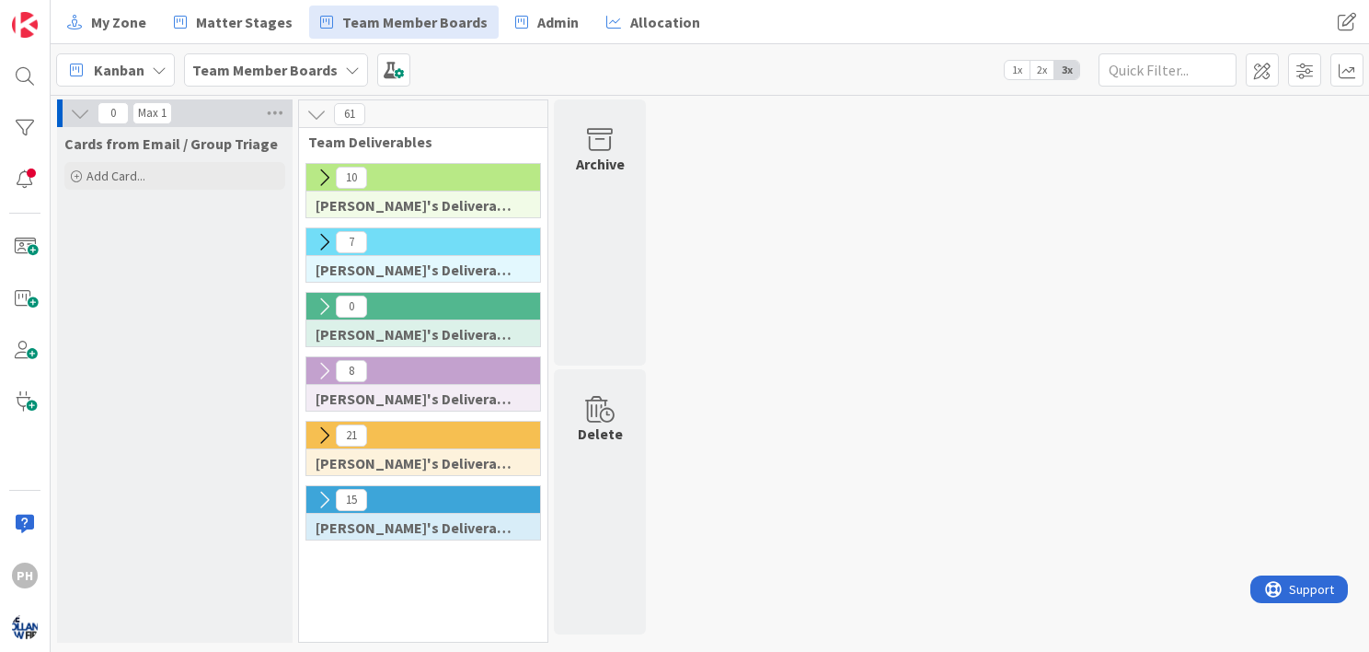
click at [325, 431] on icon at bounding box center [324, 435] width 20 height 20
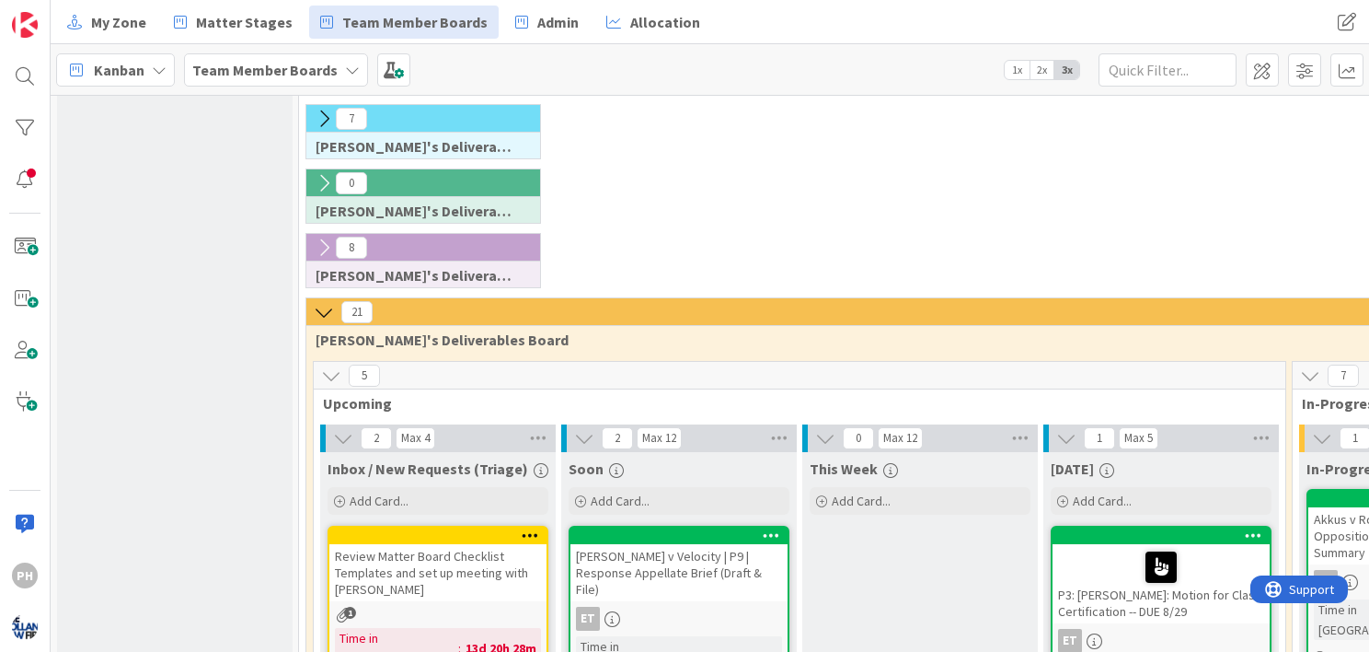
scroll to position [124, 0]
click at [327, 306] on icon at bounding box center [324, 311] width 20 height 20
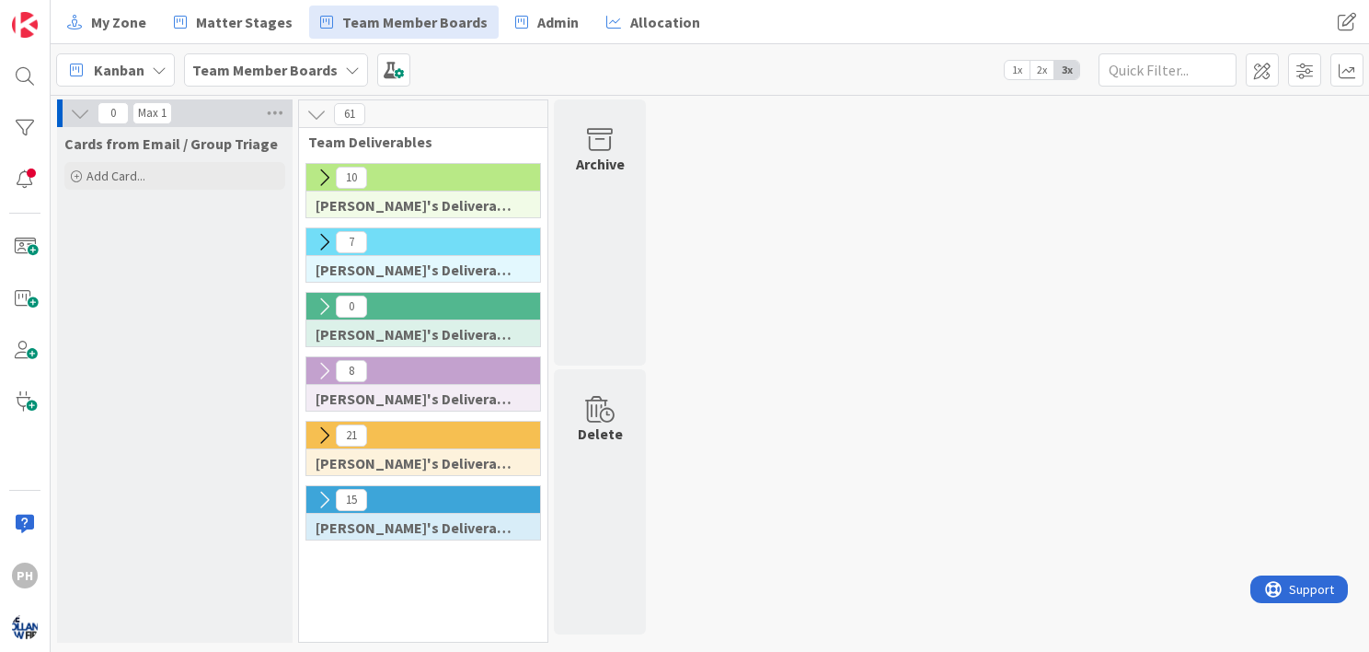
scroll to position [0, 0]
click at [319, 494] on icon at bounding box center [324, 500] width 20 height 20
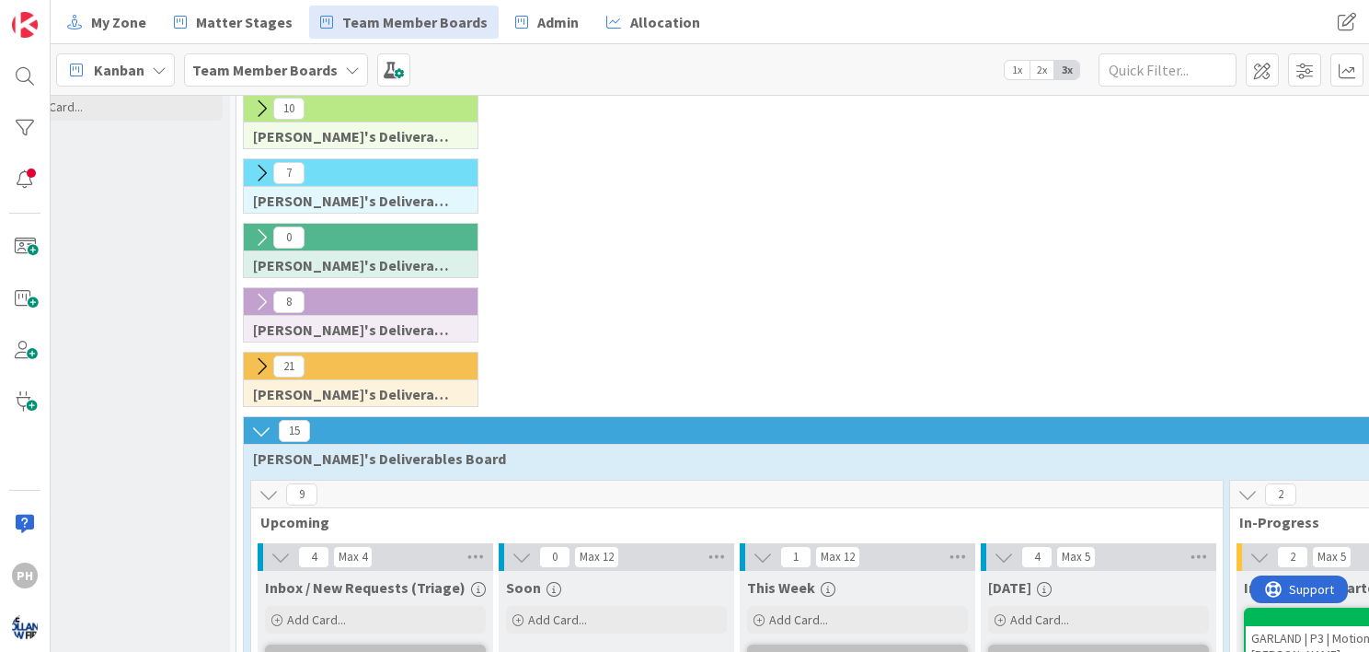
scroll to position [63, 63]
